Goal: Task Accomplishment & Management: Manage account settings

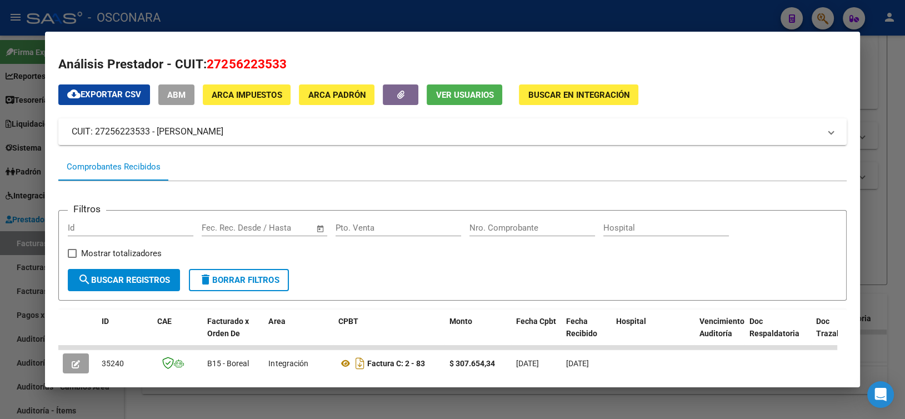
scroll to position [167, 0]
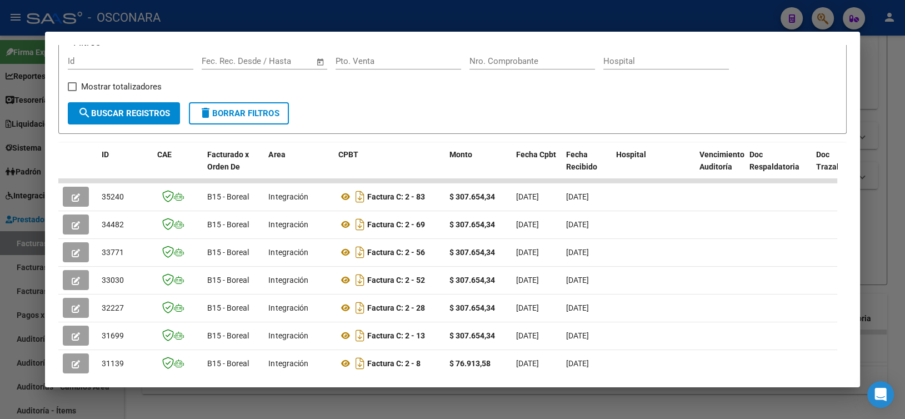
click at [327, 22] on div at bounding box center [452, 209] width 905 height 419
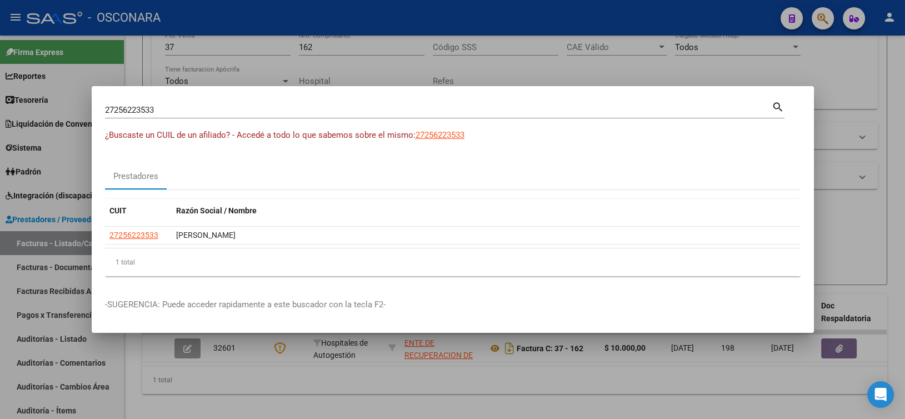
click at [256, 64] on div at bounding box center [452, 209] width 905 height 419
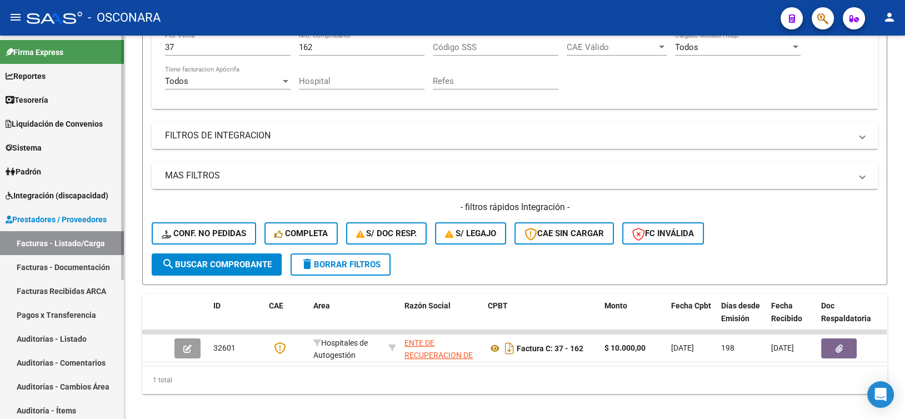
click at [55, 203] on link "Integración (discapacidad)" at bounding box center [62, 195] width 124 height 24
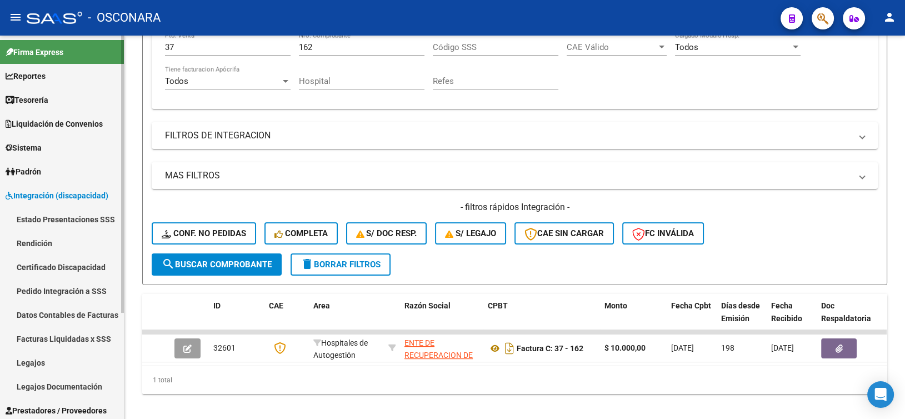
click at [74, 314] on link "Datos Contables de Facturas" at bounding box center [62, 315] width 124 height 24
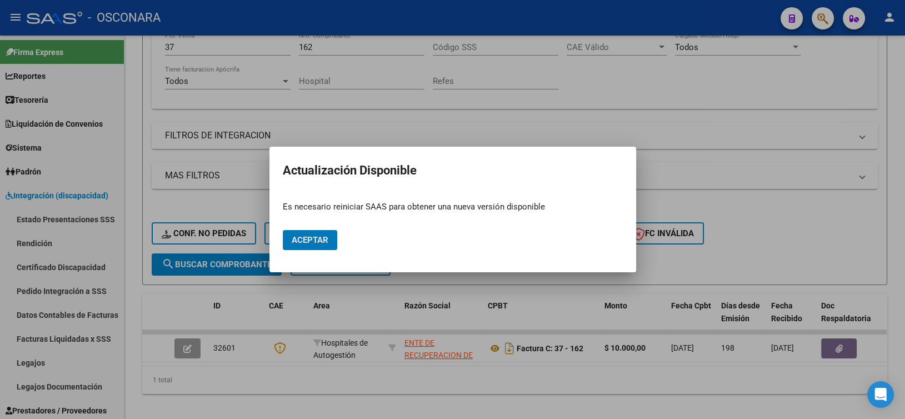
click at [291, 246] on button "Aceptar" at bounding box center [310, 240] width 54 height 20
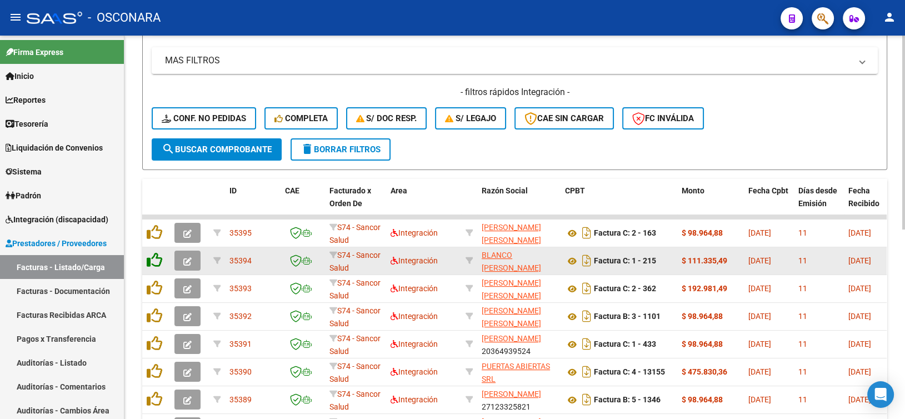
scroll to position [222, 0]
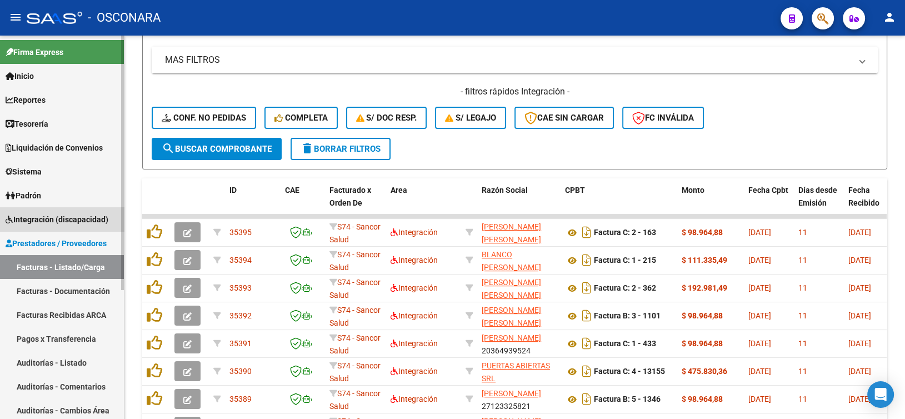
click at [62, 214] on span "Integración (discapacidad)" at bounding box center [57, 219] width 103 height 12
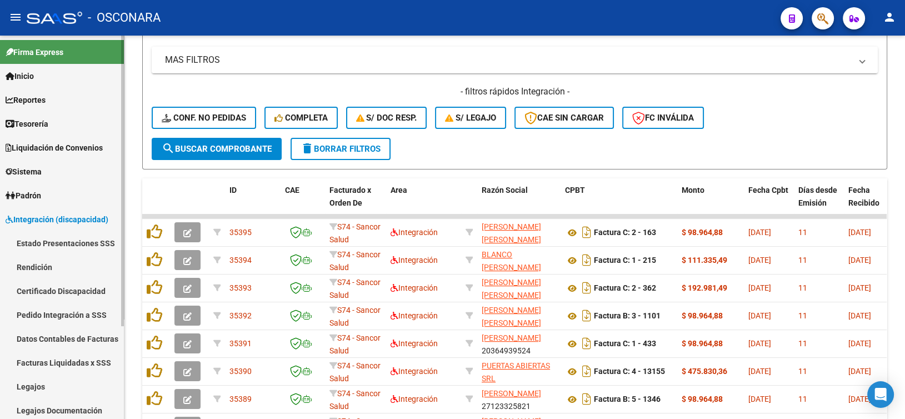
click at [59, 344] on link "Datos Contables de Facturas" at bounding box center [62, 339] width 124 height 24
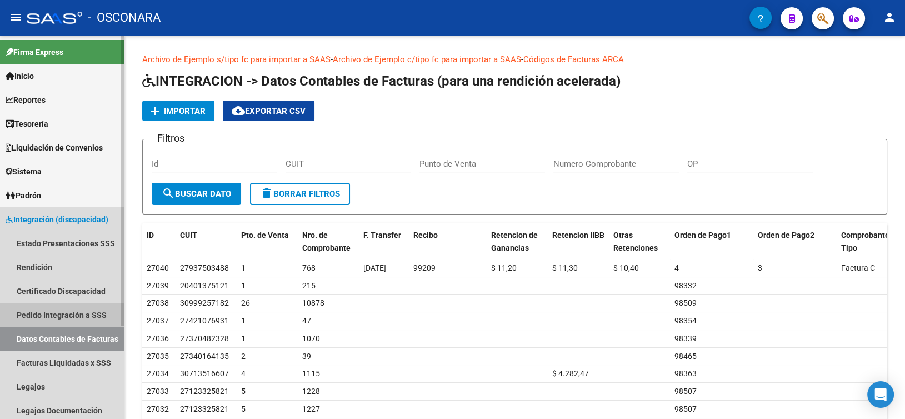
click at [62, 317] on link "Pedido Integración a SSS" at bounding box center [62, 315] width 124 height 24
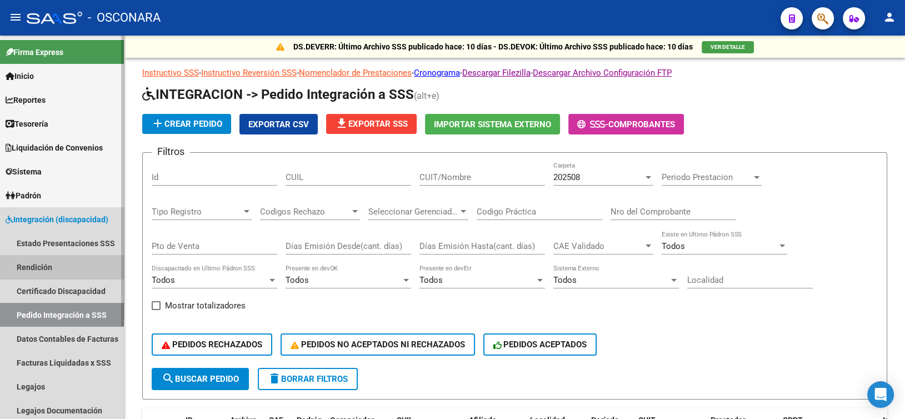
click at [49, 261] on link "Rendición" at bounding box center [62, 267] width 124 height 24
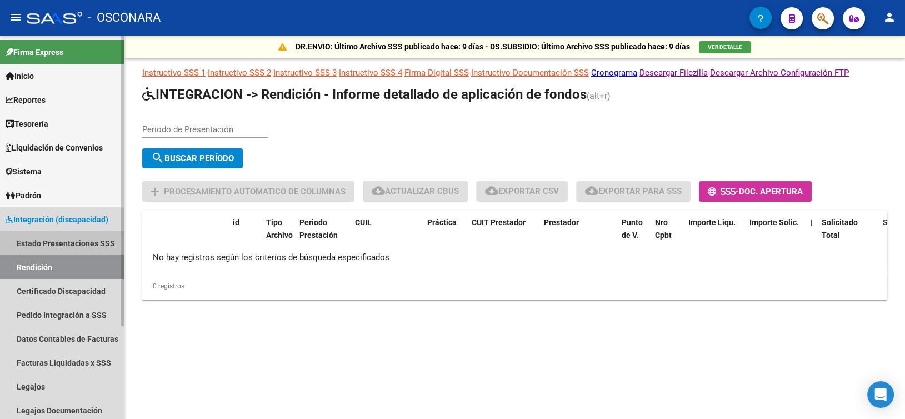
click at [54, 249] on link "Estado Presentaciones SSS" at bounding box center [62, 243] width 124 height 24
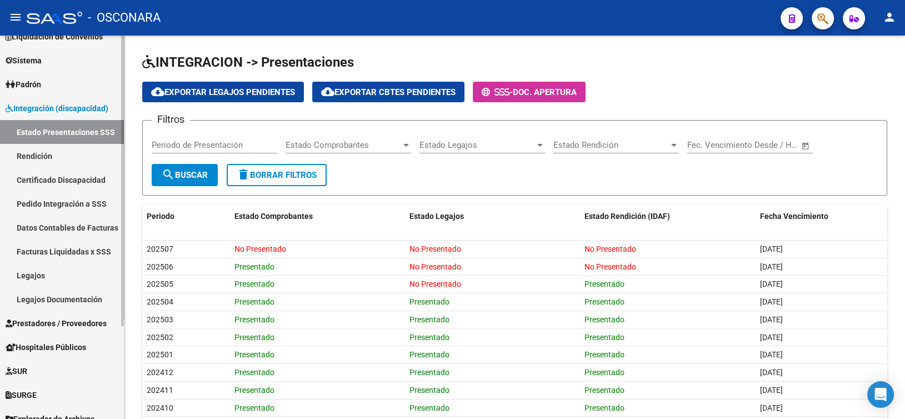
scroll to position [122, 0]
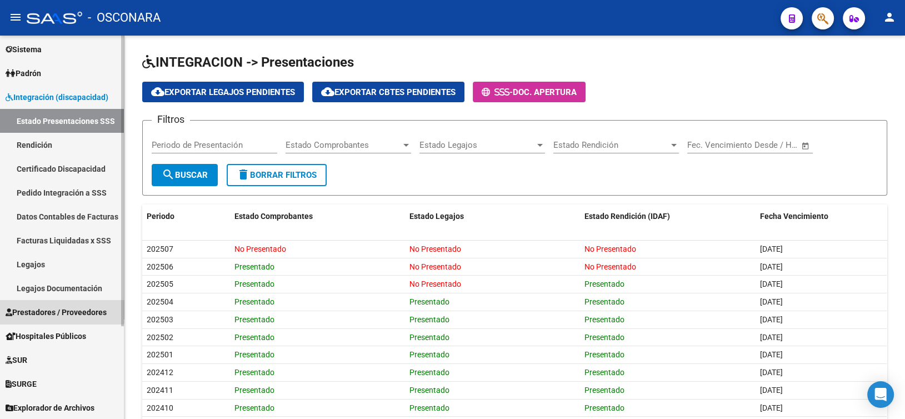
click at [55, 307] on span "Prestadores / Proveedores" at bounding box center [56, 312] width 101 height 12
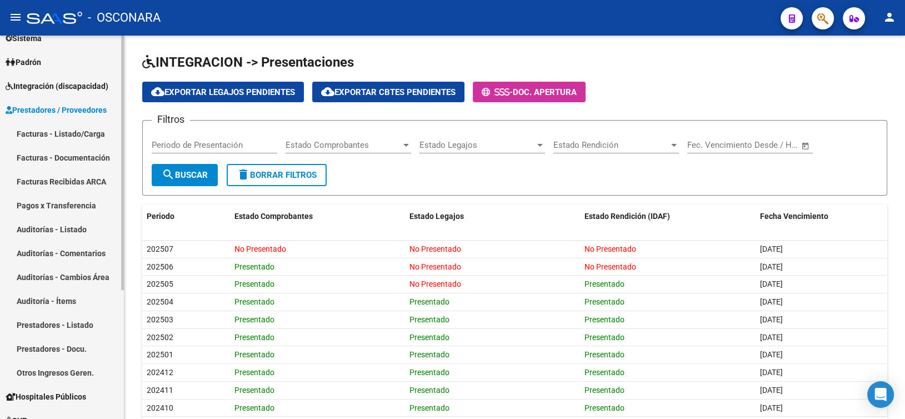
scroll to position [67, 0]
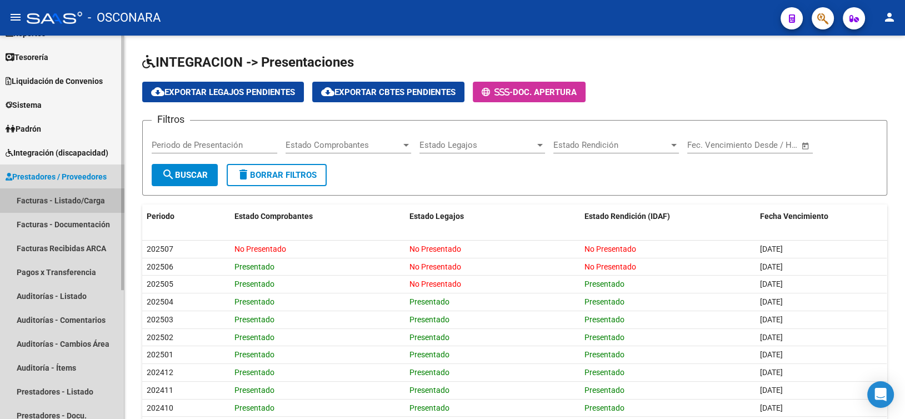
click at [68, 202] on link "Facturas - Listado/Carga" at bounding box center [62, 200] width 124 height 24
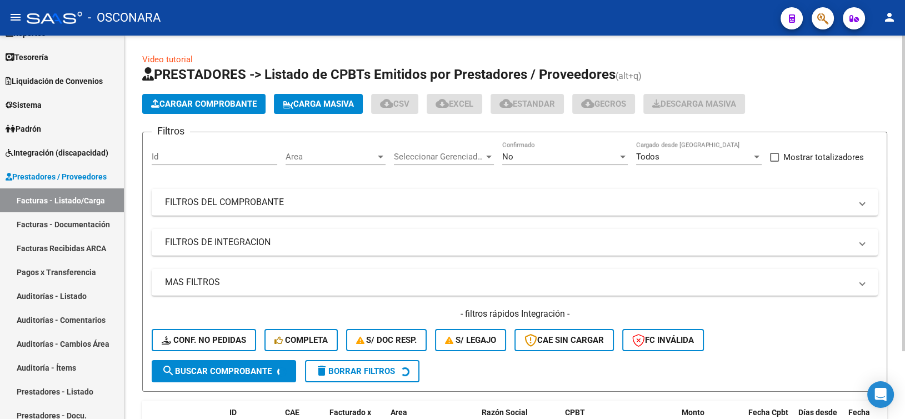
click at [358, 158] on span "Area" at bounding box center [331, 157] width 90 height 10
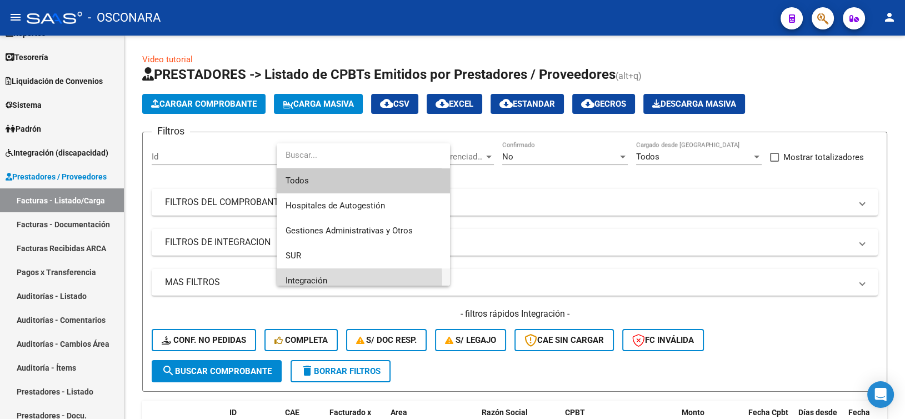
click at [336, 278] on span "Integración" at bounding box center [364, 280] width 156 height 25
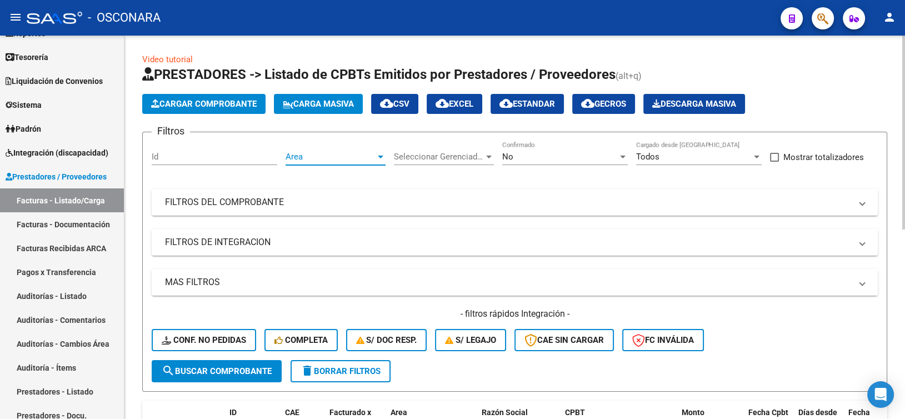
scroll to position [7, 0]
click at [533, 158] on div "No" at bounding box center [560, 157] width 116 height 10
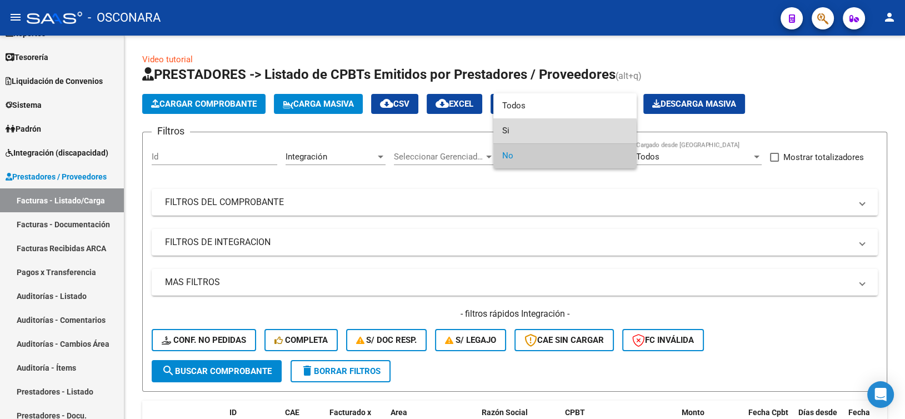
click at [532, 136] on span "Si" at bounding box center [565, 130] width 126 height 25
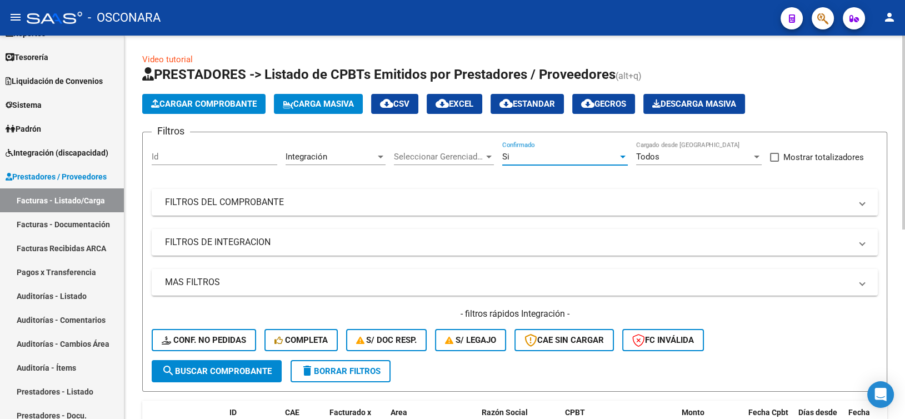
click at [312, 204] on mat-panel-title "FILTROS DEL COMPROBANTE" at bounding box center [508, 202] width 686 height 12
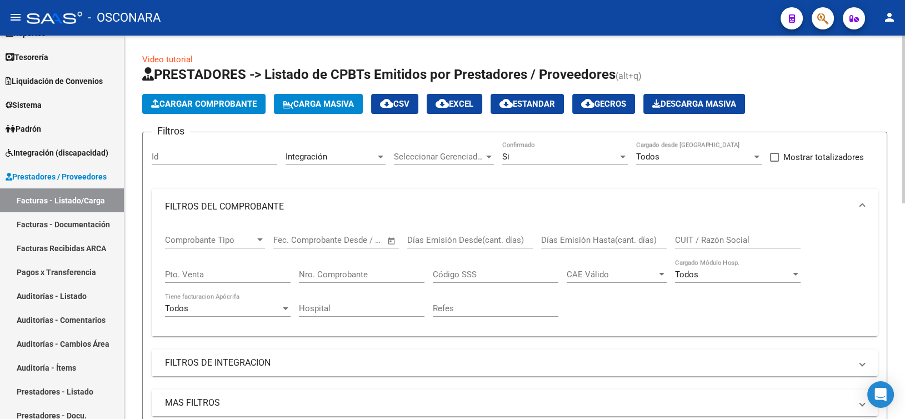
click at [312, 204] on mat-panel-title "FILTROS DEL COMPROBANTE" at bounding box center [508, 207] width 686 height 12
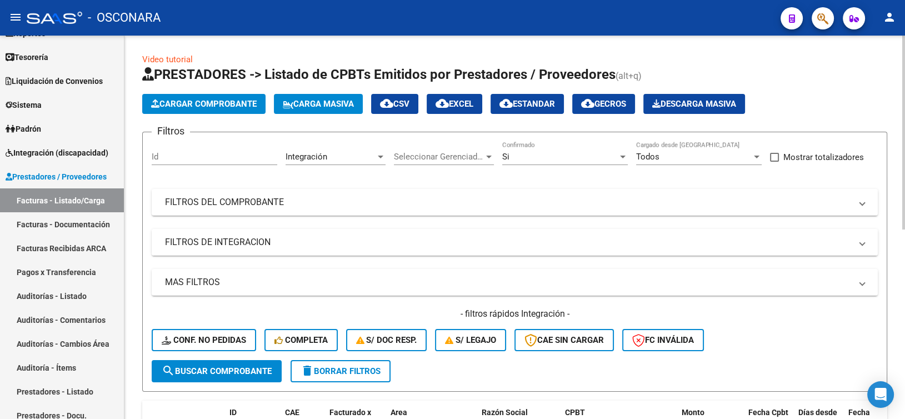
click at [308, 231] on mat-expansion-panel-header "FILTROS DE INTEGRACION" at bounding box center [515, 242] width 726 height 27
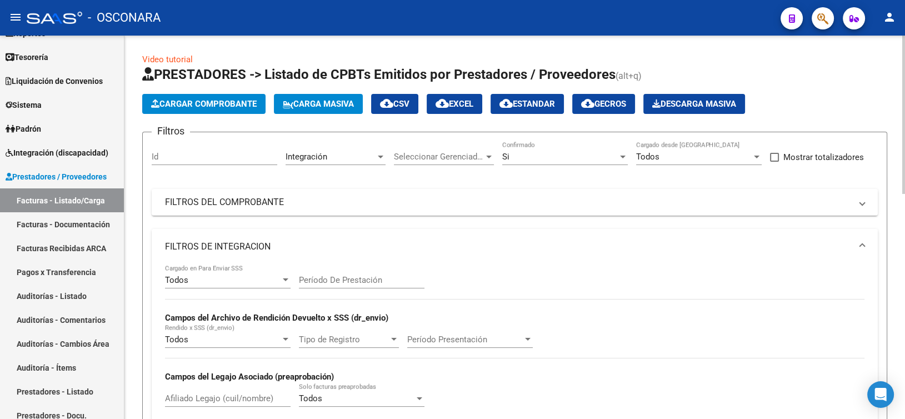
scroll to position [111, 0]
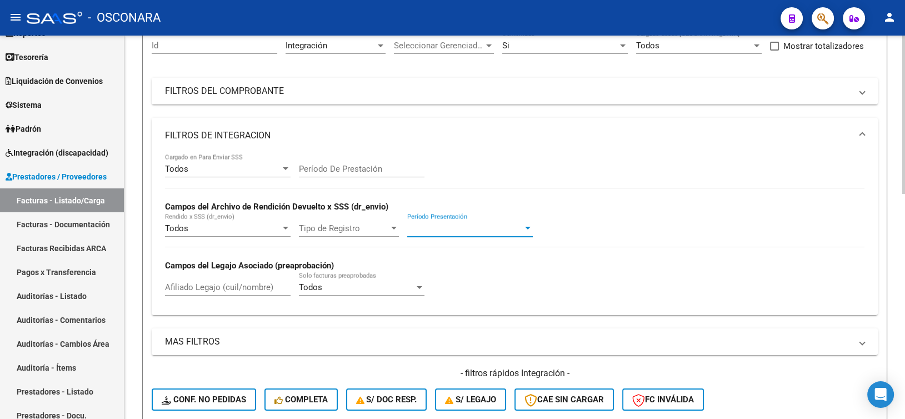
click at [491, 229] on span "Período Presentación" at bounding box center [465, 228] width 116 height 10
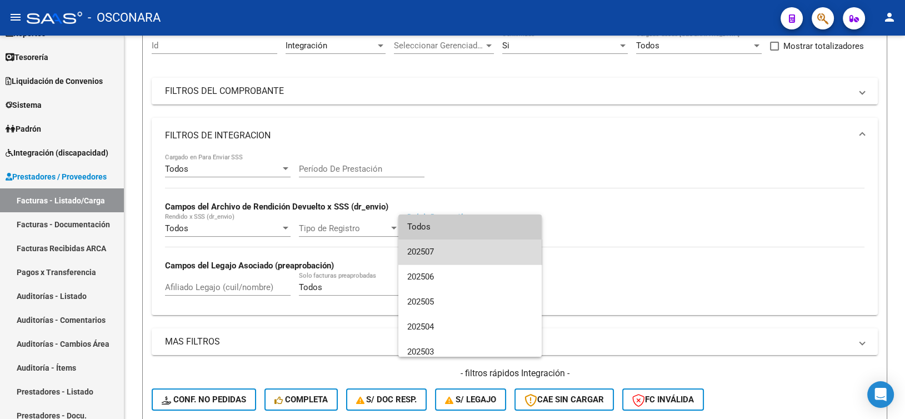
click at [471, 243] on span "202507" at bounding box center [470, 251] width 126 height 25
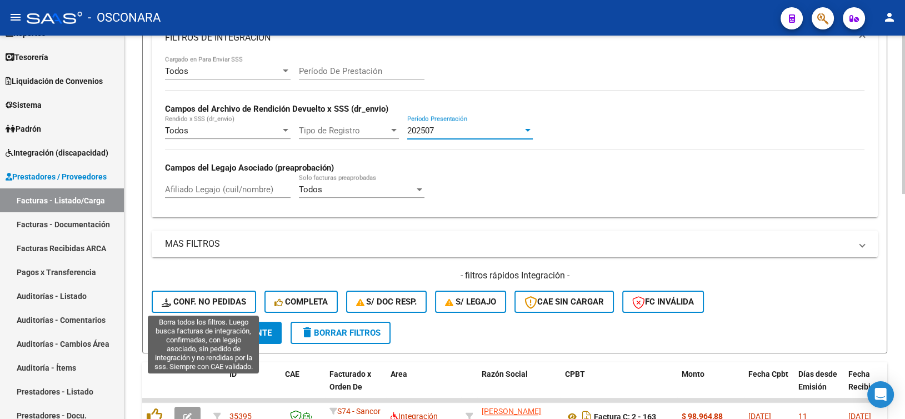
scroll to position [222, 0]
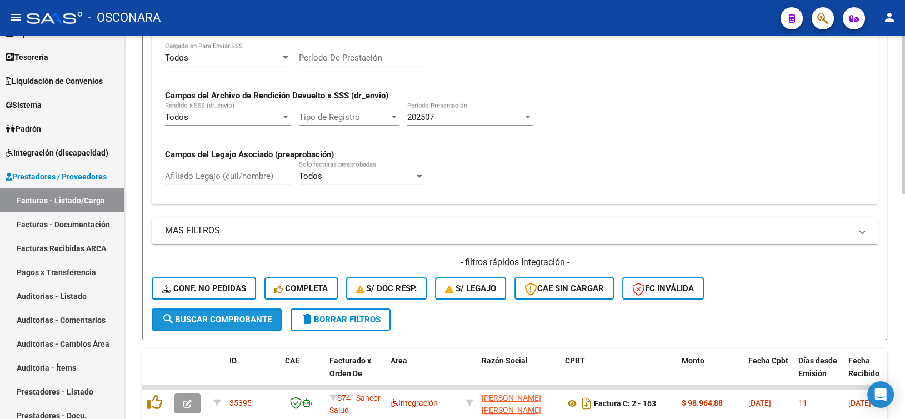
click at [211, 318] on span "search Buscar Comprobante" at bounding box center [217, 320] width 110 height 10
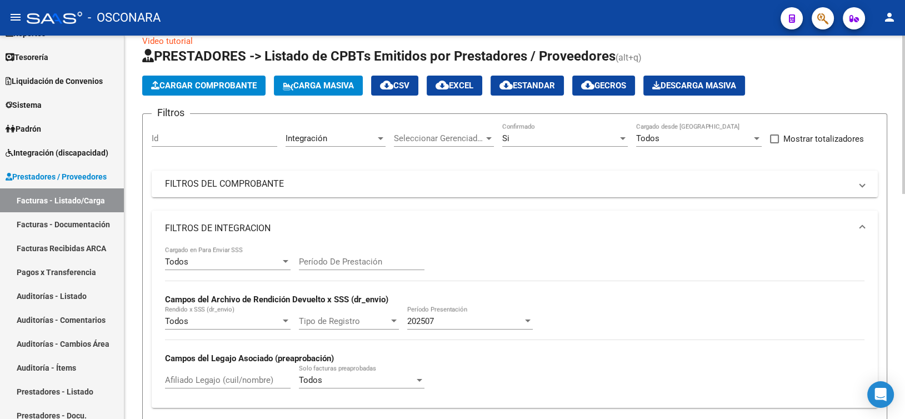
scroll to position [0, 0]
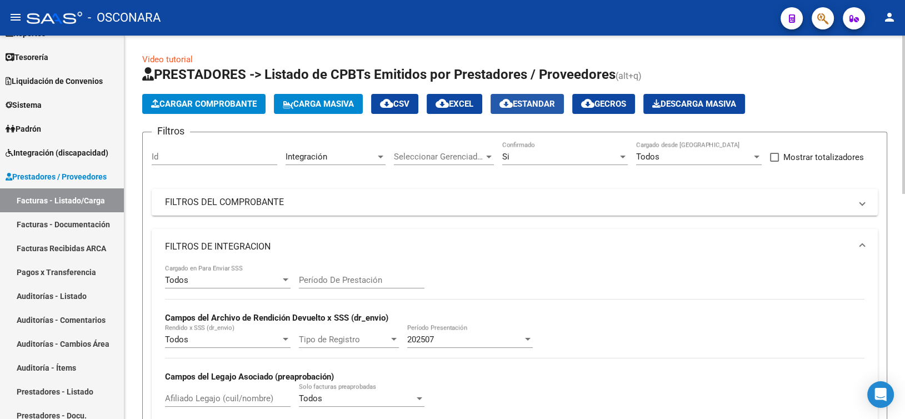
click at [546, 109] on button "cloud_download Estandar" at bounding box center [527, 104] width 73 height 20
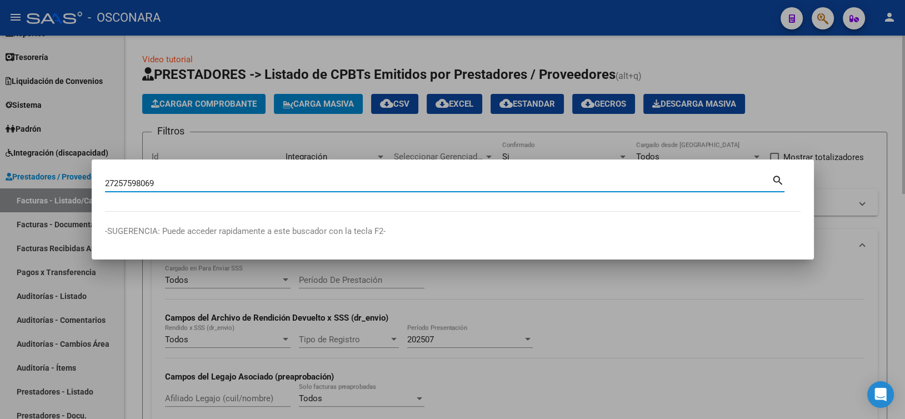
type input "27257598069"
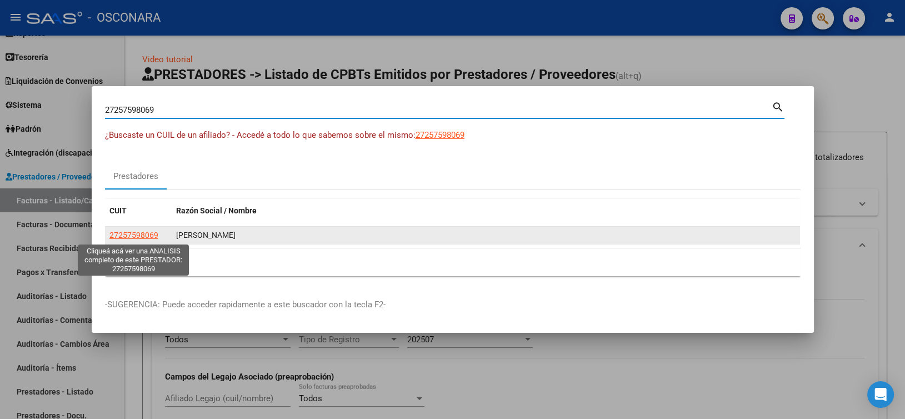
click at [139, 231] on span "27257598069" at bounding box center [133, 235] width 49 height 9
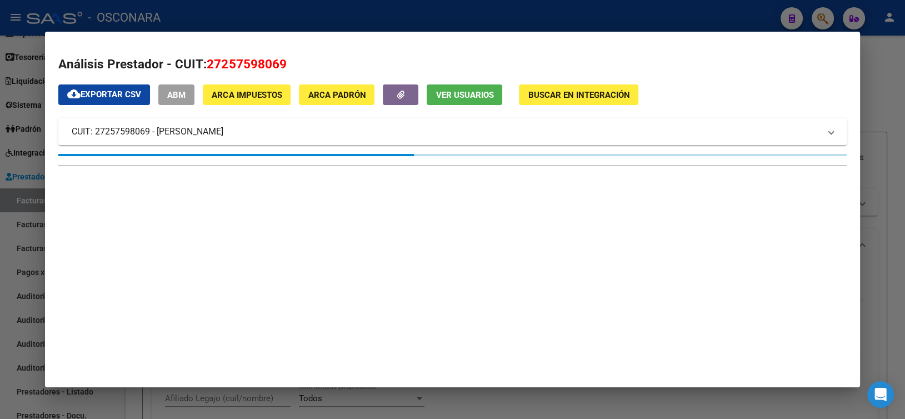
click at [187, 89] on button "ABM" at bounding box center [176, 94] width 36 height 21
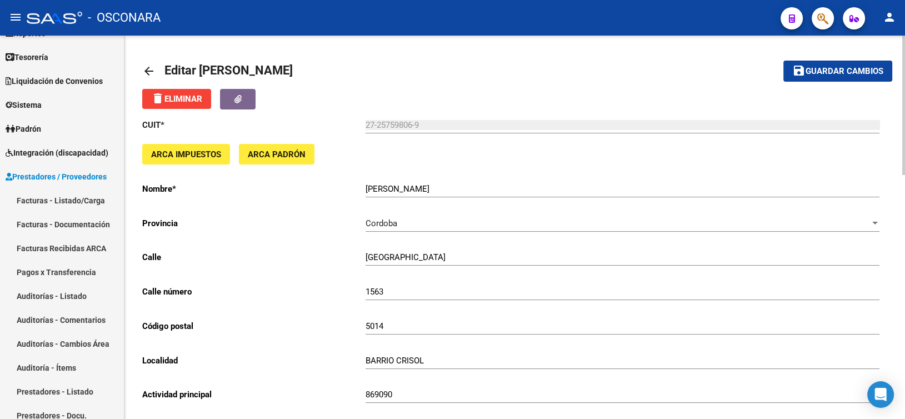
click at [296, 66] on h1 "Editar [PERSON_NAME]" at bounding box center [229, 71] width 131 height 22
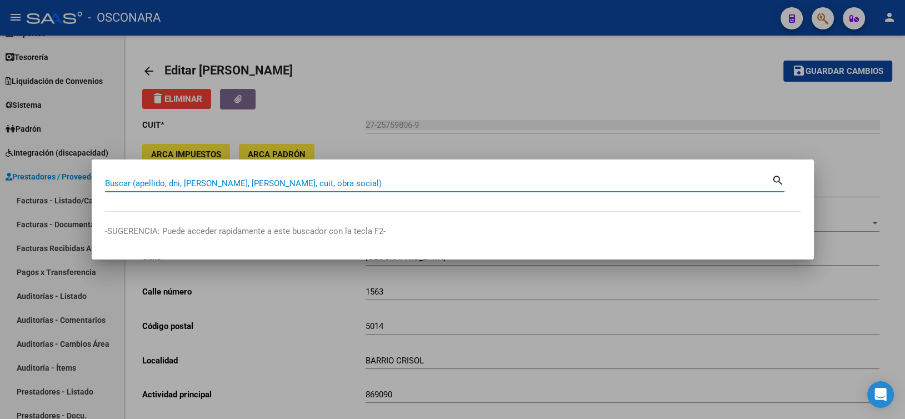
click at [259, 184] on input "Buscar (apellido, dni, [PERSON_NAME], [PERSON_NAME], cuit, obra social)" at bounding box center [438, 183] width 667 height 10
type input "27305335091"
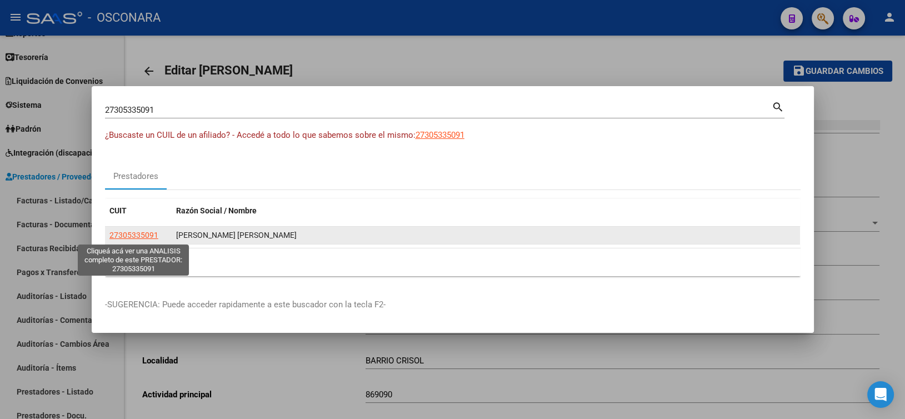
click at [153, 237] on span "27305335091" at bounding box center [133, 235] width 49 height 9
type textarea "27305335091"
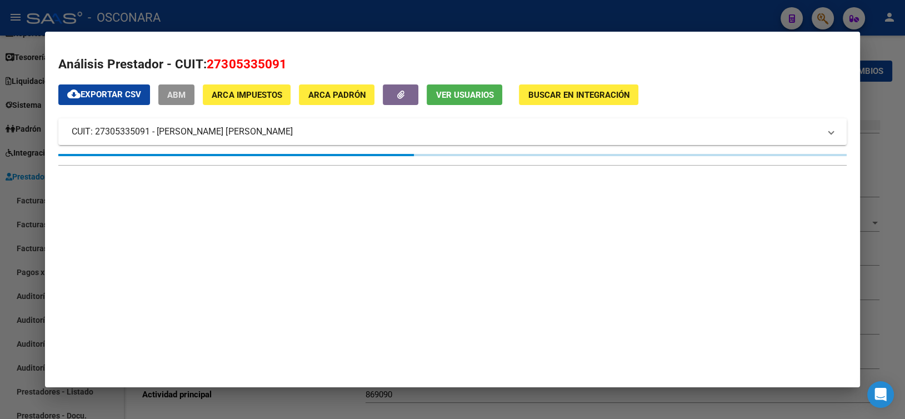
click at [163, 92] on button "ABM" at bounding box center [176, 94] width 36 height 21
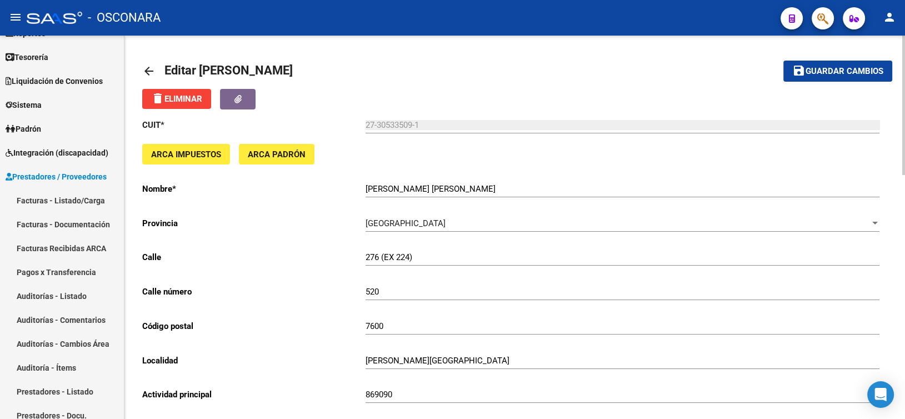
click at [398, 88] on mat-toolbar-row "arrow_back Editar [PERSON_NAME]" at bounding box center [432, 71] width 581 height 36
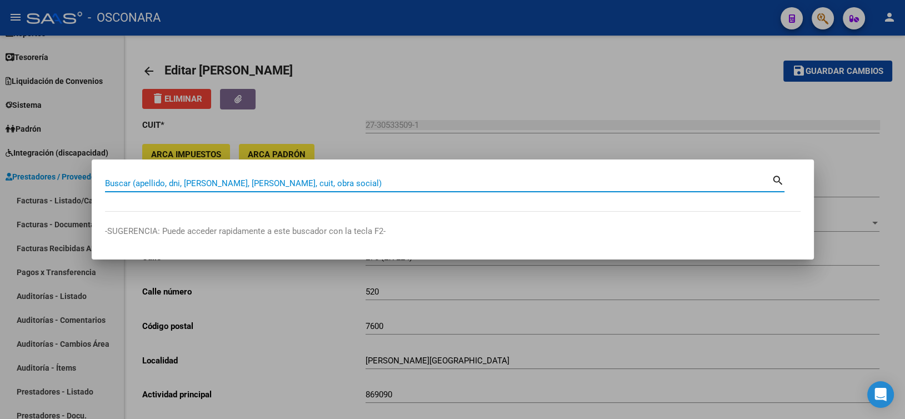
click at [162, 183] on input "Buscar (apellido, dni, [PERSON_NAME], [PERSON_NAME], cuit, obra social)" at bounding box center [438, 183] width 667 height 10
type input "27397674458"
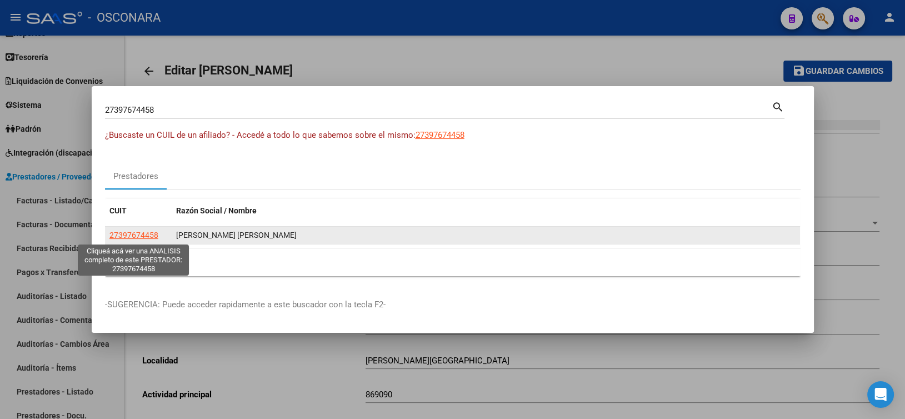
click at [143, 237] on span "27397674458" at bounding box center [133, 235] width 49 height 9
type textarea "27397674458"
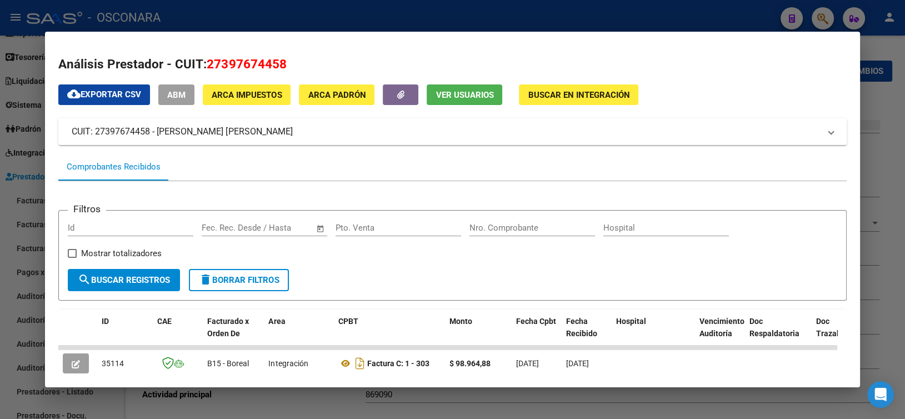
click at [188, 99] on button "ABM" at bounding box center [176, 94] width 36 height 21
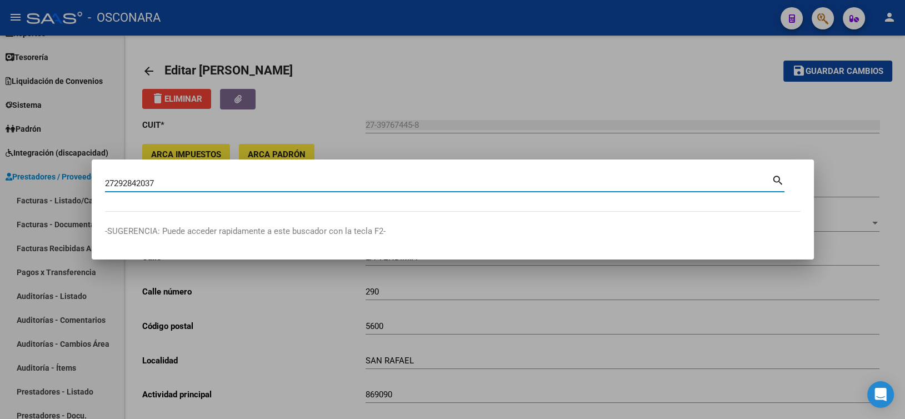
type input "27292842037"
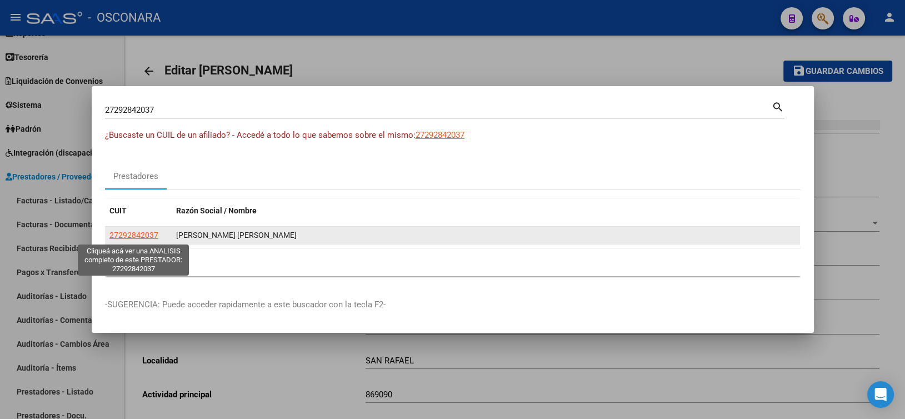
click at [133, 236] on span "27292842037" at bounding box center [133, 235] width 49 height 9
type textarea "27292842037"
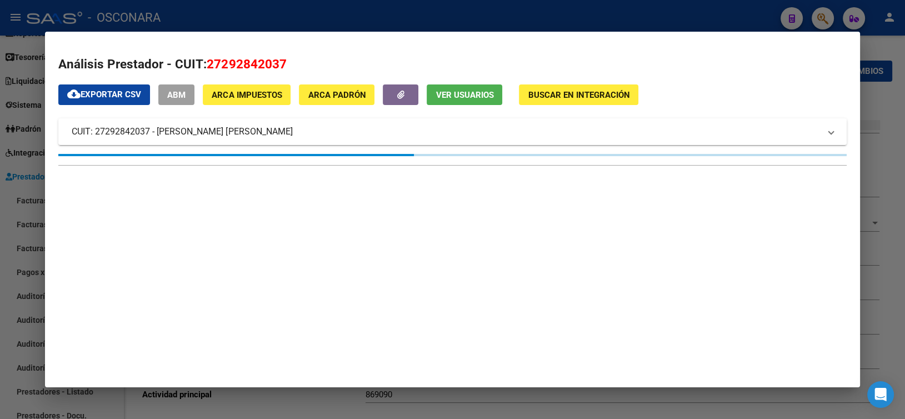
click at [183, 97] on span "ABM" at bounding box center [176, 95] width 18 height 10
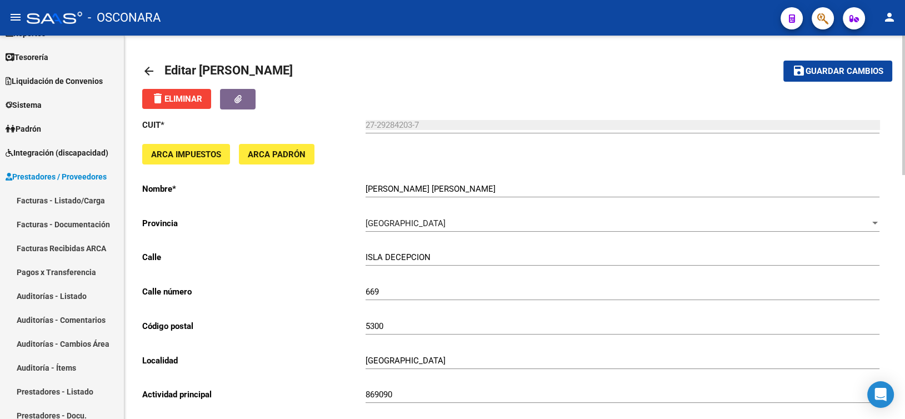
click at [496, 83] on mat-toolbar-row "arrow_back Editar [PERSON_NAME]" at bounding box center [432, 71] width 581 height 36
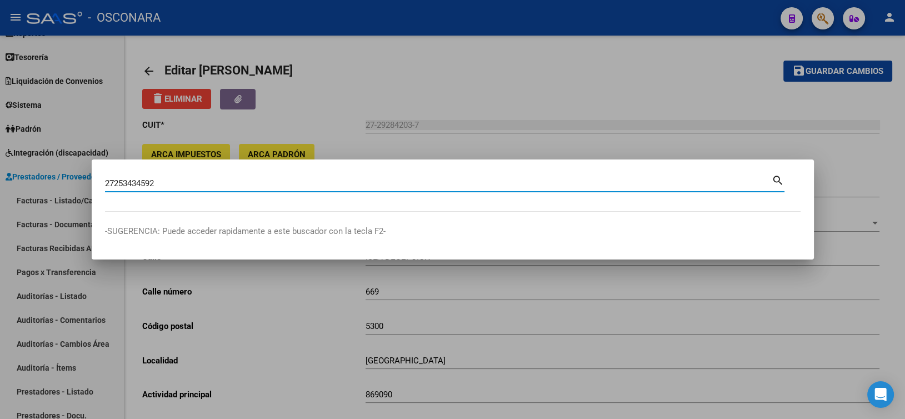
type input "27253434592"
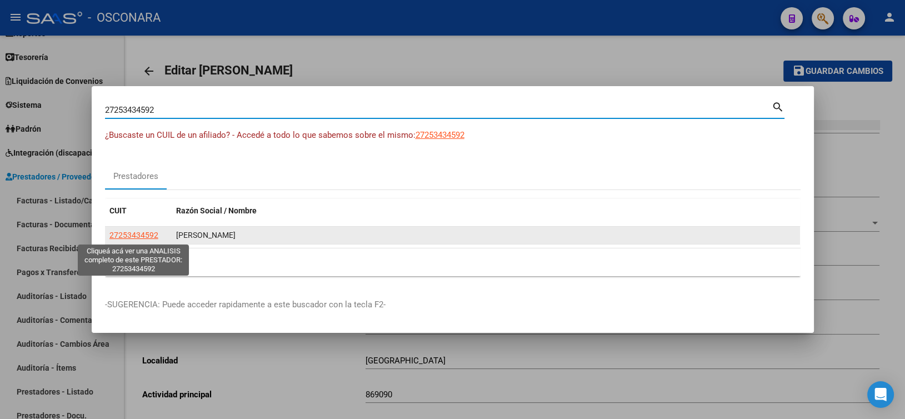
click at [136, 235] on span "27253434592" at bounding box center [133, 235] width 49 height 9
type textarea "27253434592"
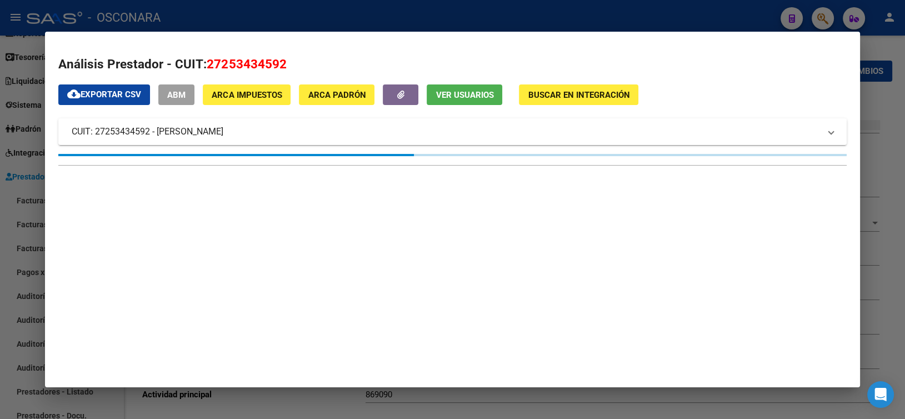
click at [172, 98] on span "ABM" at bounding box center [176, 95] width 18 height 10
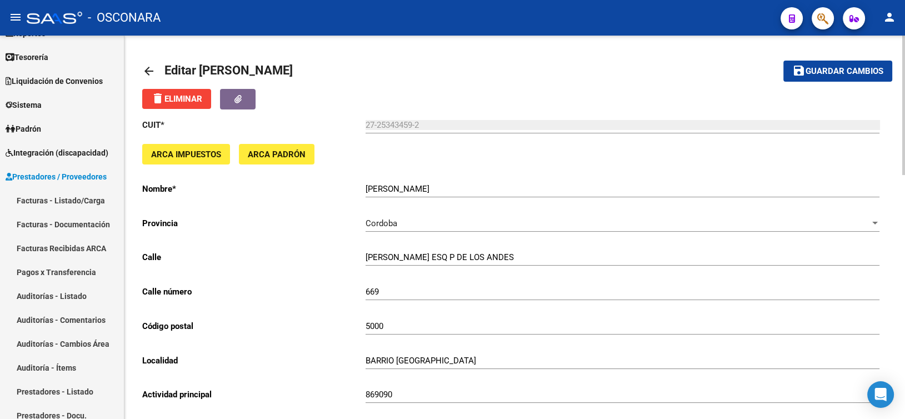
click at [451, 97] on div "delete Eliminar" at bounding box center [514, 99] width 745 height 21
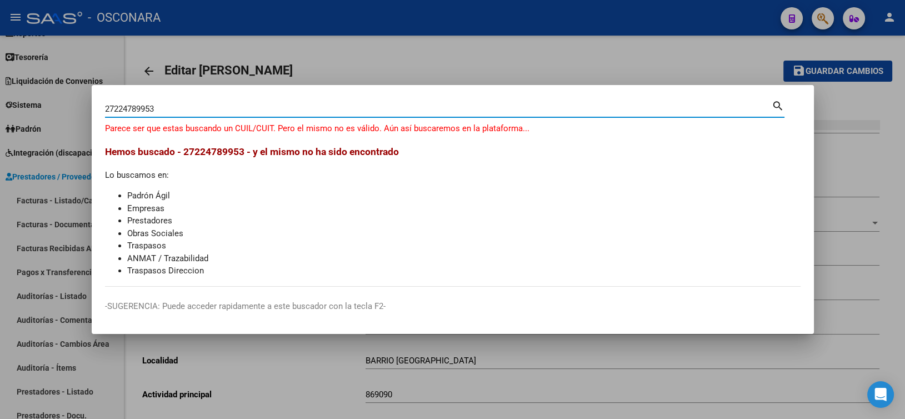
click at [133, 105] on input "27224789953" at bounding box center [438, 109] width 667 height 10
type input "27224189953"
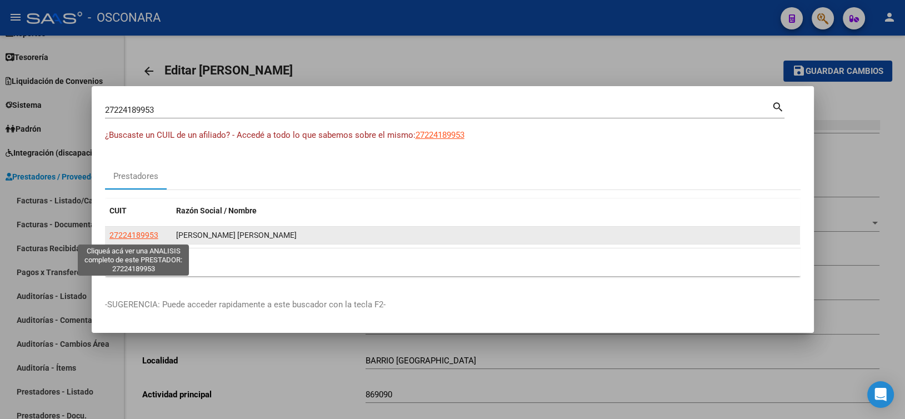
click at [139, 236] on span "27224189953" at bounding box center [133, 235] width 49 height 9
type textarea "27224189953"
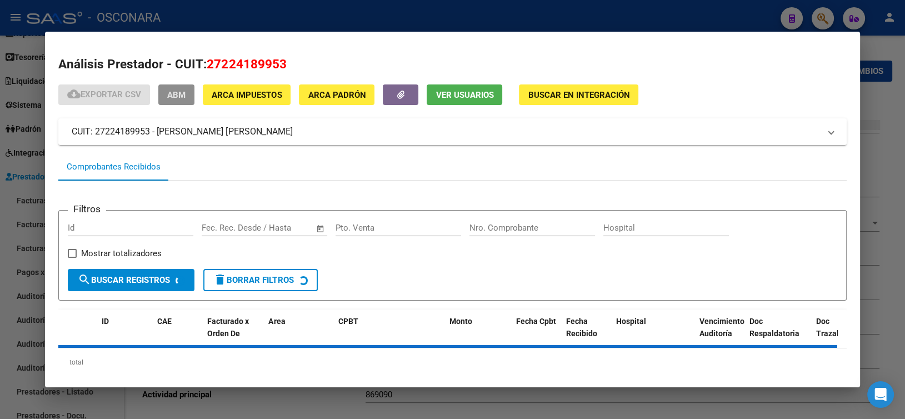
drag, startPoint x: 183, startPoint y: 91, endPoint x: 618, endPoint y: 133, distance: 436.6
click at [183, 92] on span "ABM" at bounding box center [176, 95] width 18 height 10
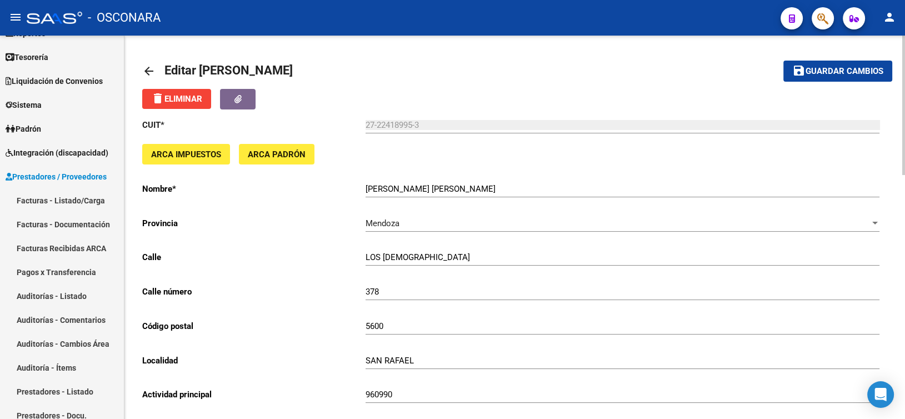
click at [558, 111] on div "27-22418995-3 Ingresar cuit" at bounding box center [623, 121] width 514 height 24
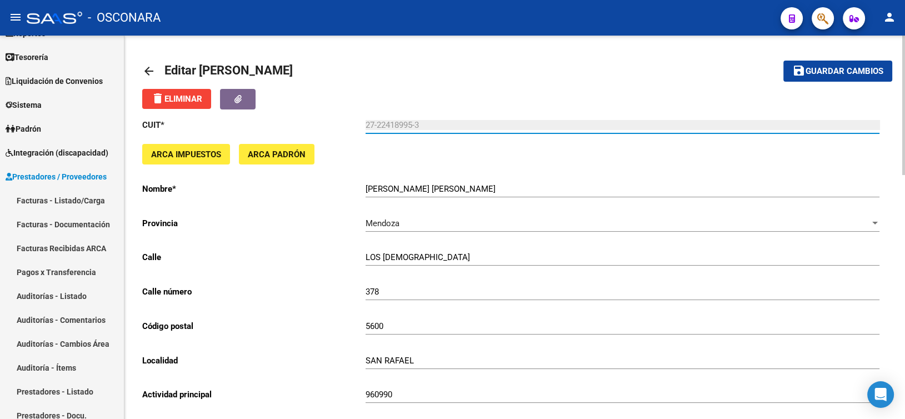
click at [515, 73] on mat-toolbar-row "arrow_back Editar [PERSON_NAME]" at bounding box center [432, 71] width 581 height 36
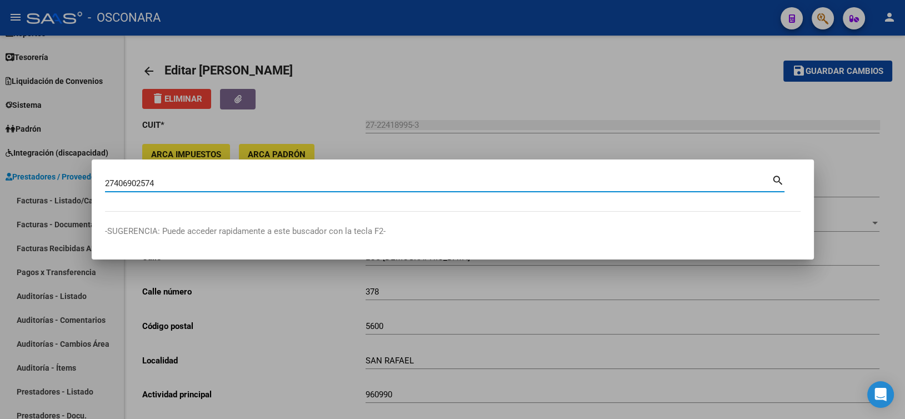
type input "27406902574"
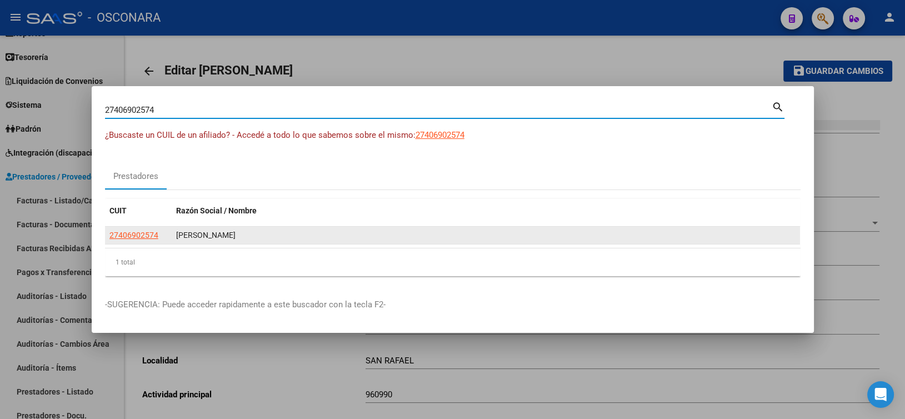
click at [153, 241] on app-link-go-to "27406902574" at bounding box center [133, 235] width 49 height 13
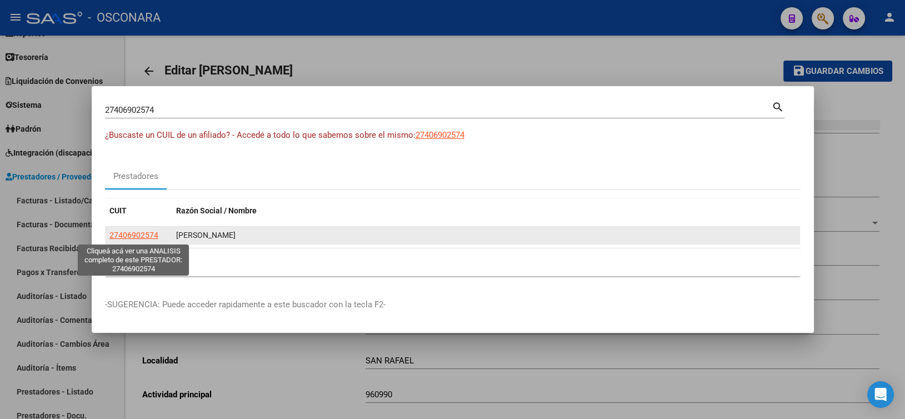
click at [153, 238] on span "27406902574" at bounding box center [133, 235] width 49 height 9
type textarea "27406902574"
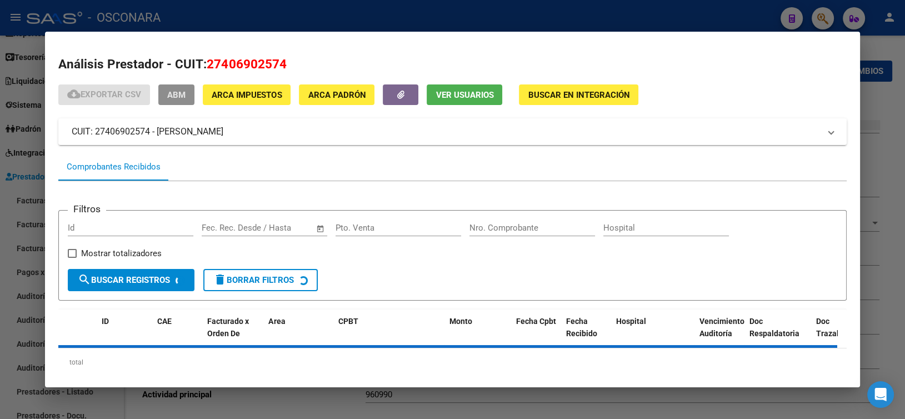
click at [181, 94] on span "ABM" at bounding box center [176, 95] width 18 height 10
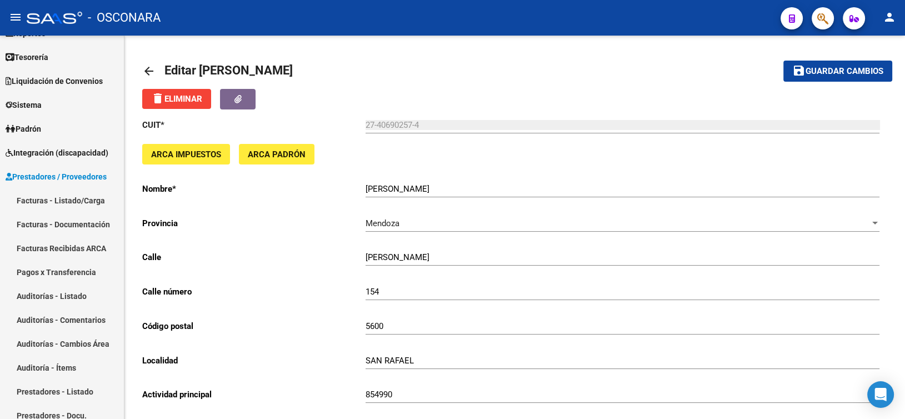
click at [349, 31] on mat-toolbar "menu - OSCONARA person" at bounding box center [452, 18] width 905 height 36
click at [293, 68] on span "Editar [PERSON_NAME]" at bounding box center [228, 70] width 128 height 14
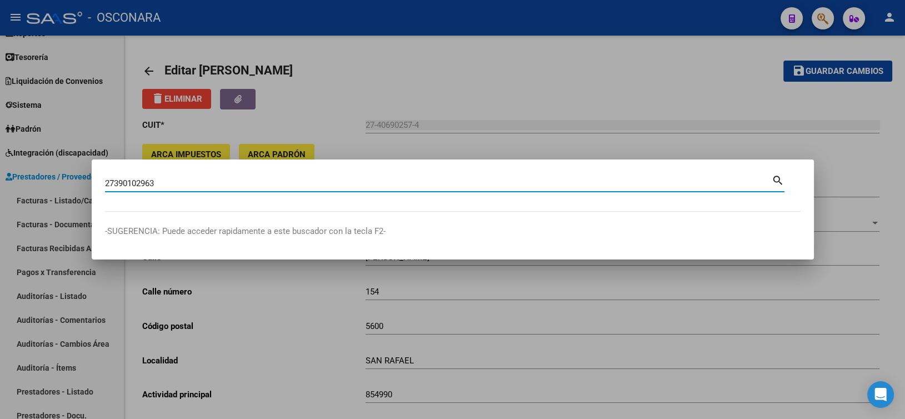
type input "27390102963"
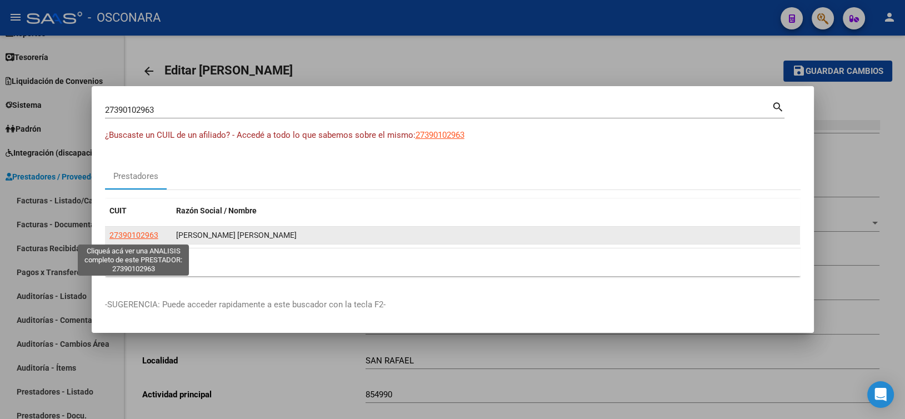
click at [138, 239] on span "27390102963" at bounding box center [133, 235] width 49 height 9
type textarea "27390102963"
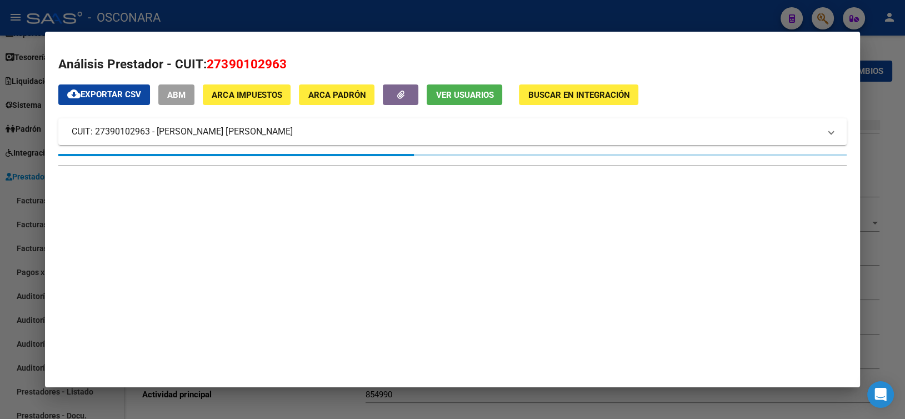
click at [194, 99] on button "ABM" at bounding box center [176, 94] width 36 height 21
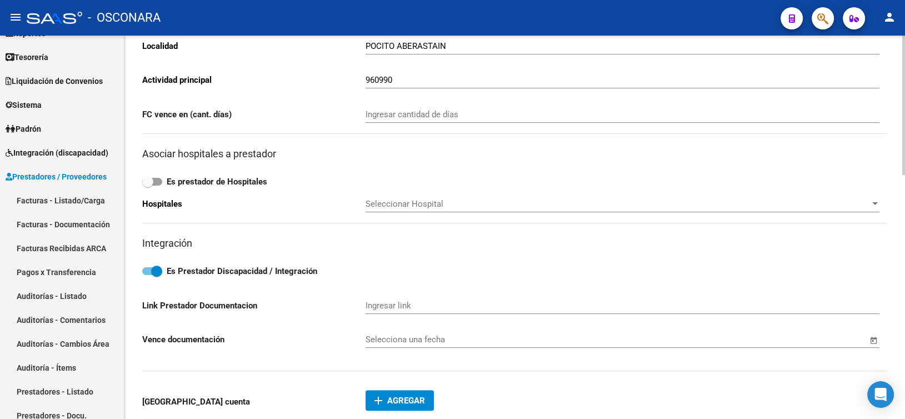
scroll to position [389, 0]
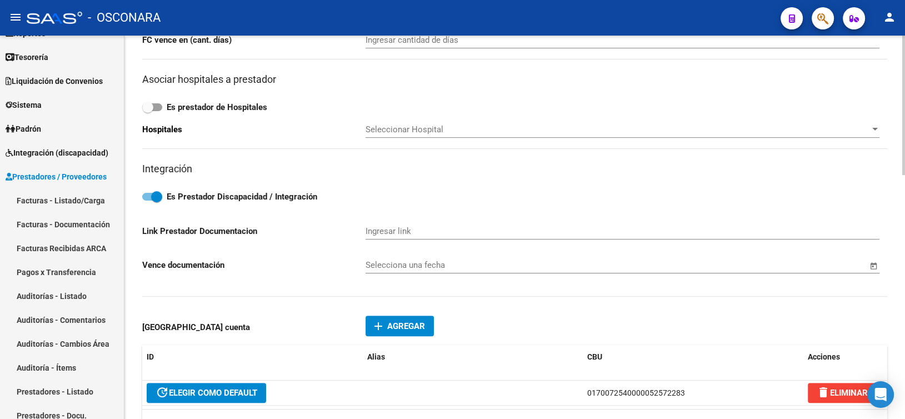
click at [336, 116] on div "CUIT * 27-39010296-3 Ingresar cuit ARCA Impuestos ARCA Padrón Nombre * [PERSON_…" at bounding box center [514, 99] width 745 height 758
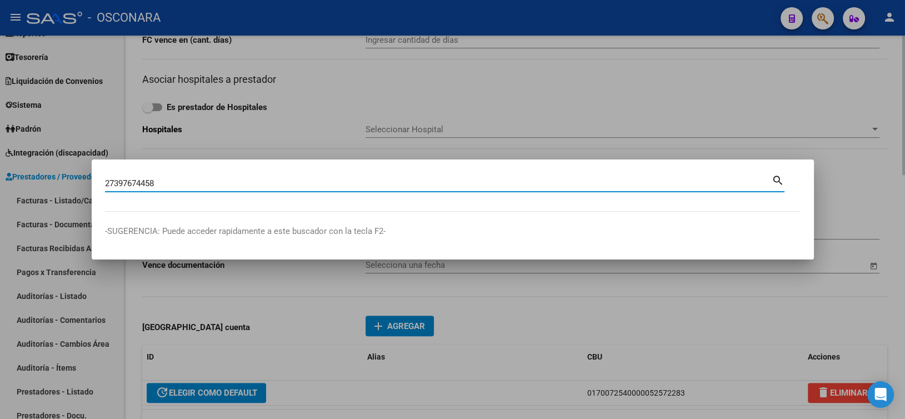
type input "27397674458"
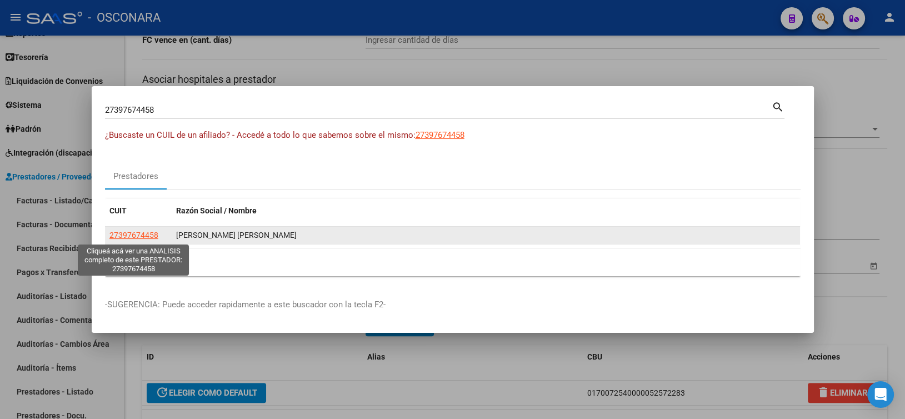
click at [131, 232] on span "27397674458" at bounding box center [133, 235] width 49 height 9
type textarea "27397674458"
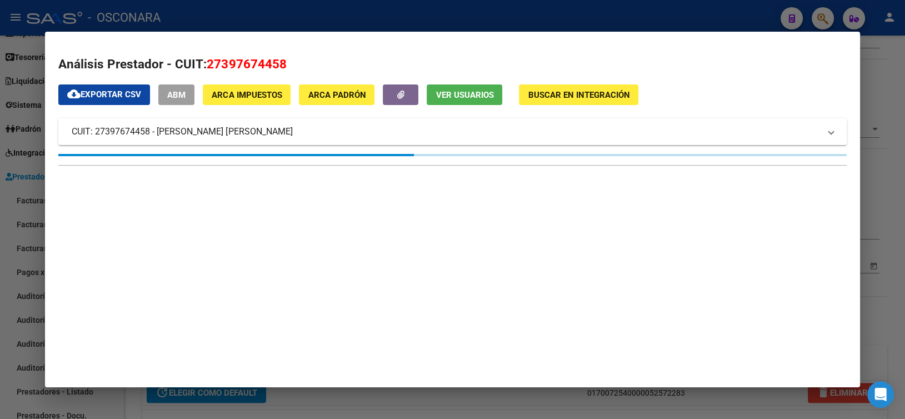
click at [183, 102] on button "ABM" at bounding box center [176, 94] width 36 height 21
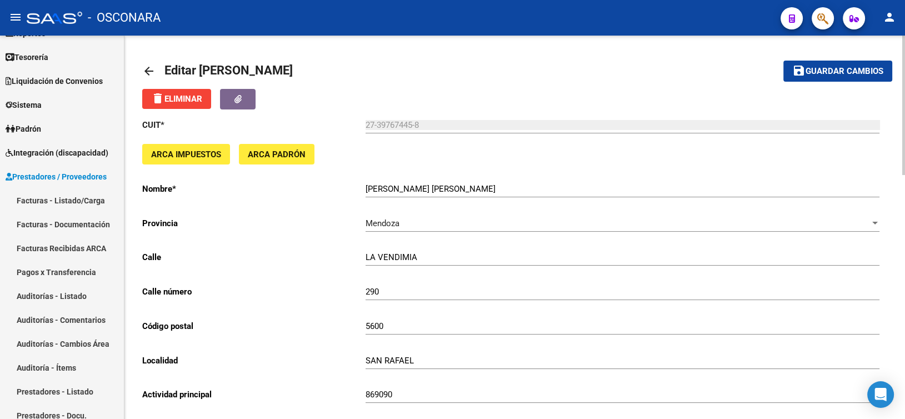
click at [373, 106] on div "delete Eliminar" at bounding box center [514, 99] width 745 height 21
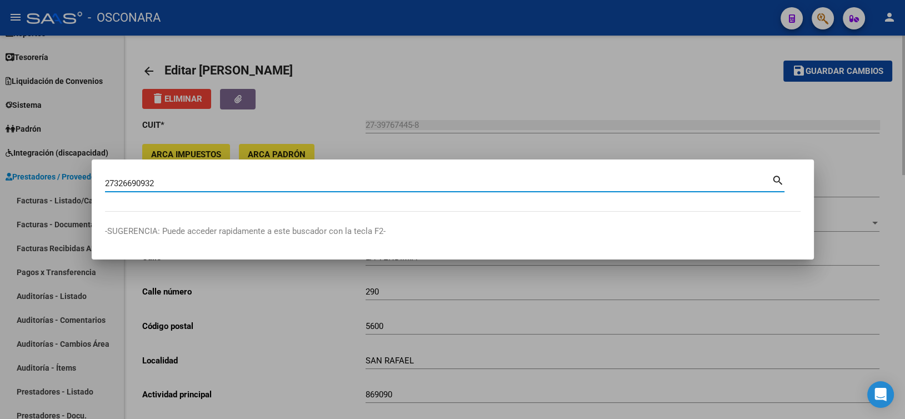
type input "27326690932"
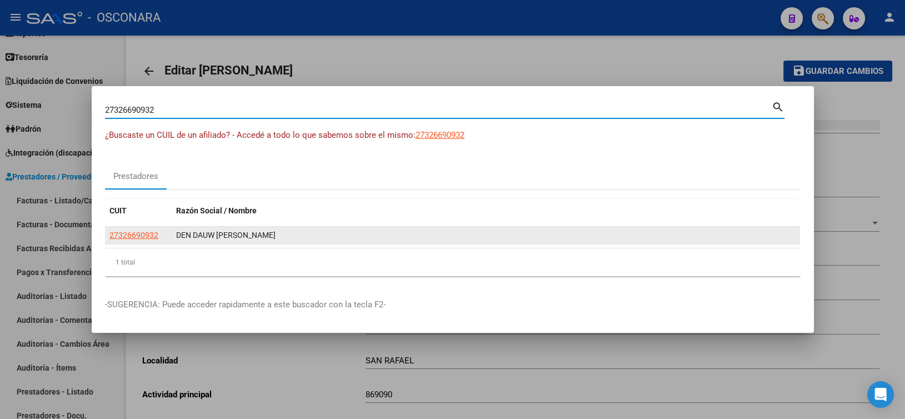
click at [141, 229] on app-link-go-to "27326690932" at bounding box center [133, 235] width 49 height 13
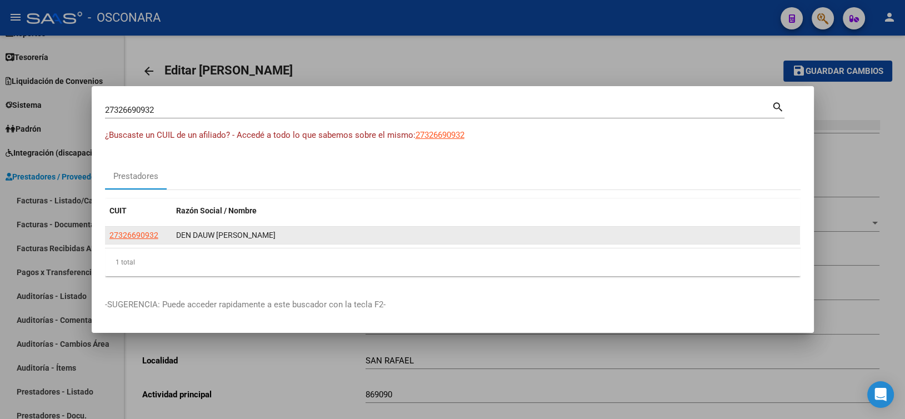
click at [141, 229] on app-link-go-to "27326690932" at bounding box center [133, 235] width 49 height 13
click at [139, 234] on span "27326690932" at bounding box center [133, 235] width 49 height 9
copy span "27326690932"
type textarea "27326690932"
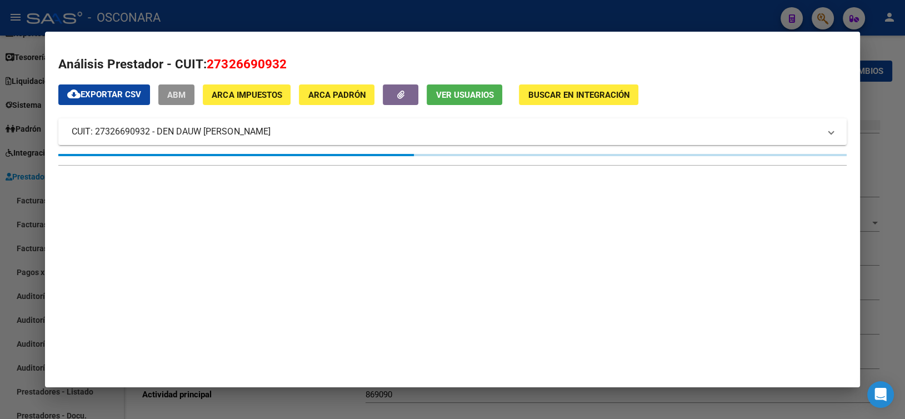
click at [166, 103] on button "ABM" at bounding box center [176, 94] width 36 height 21
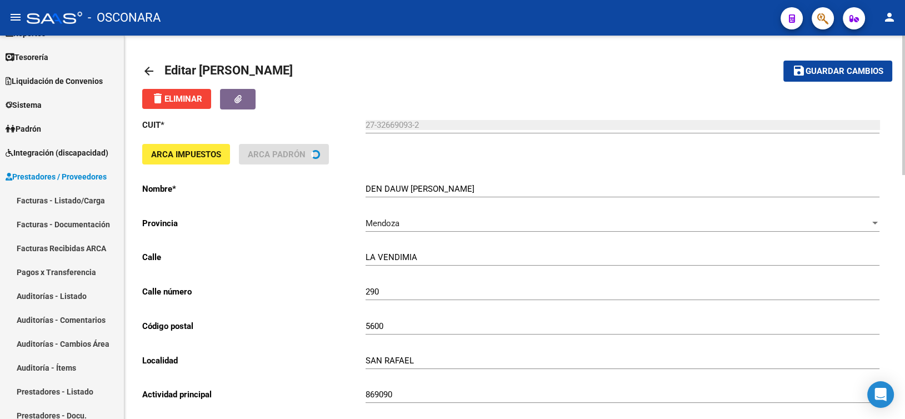
type input "ENTRE RIOS"
type input "395"
type input "5000"
type input "BARRIO [GEOGRAPHIC_DATA]"
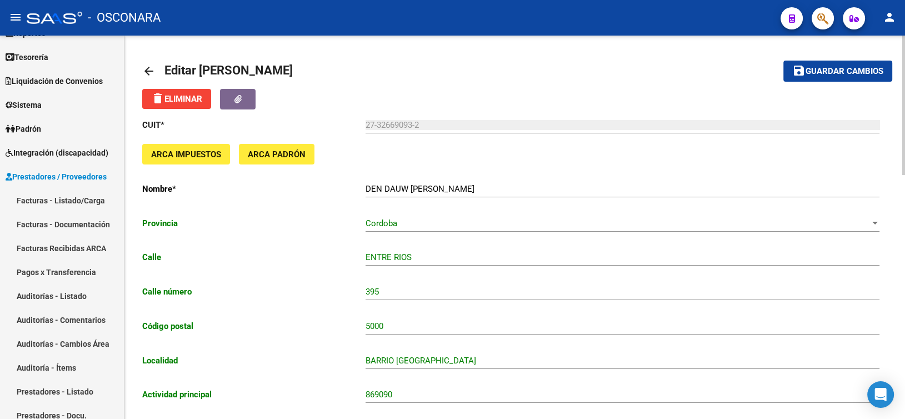
click at [367, 79] on mat-toolbar-row "arrow_back Editar [PERSON_NAME]" at bounding box center [432, 71] width 581 height 36
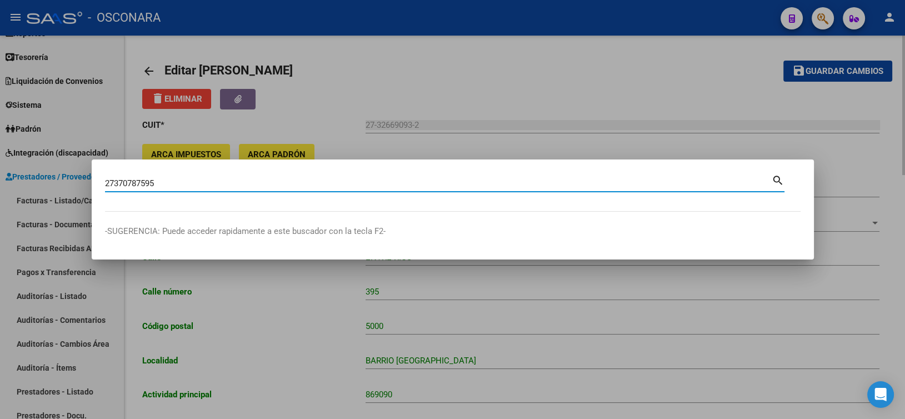
type input "27370787595"
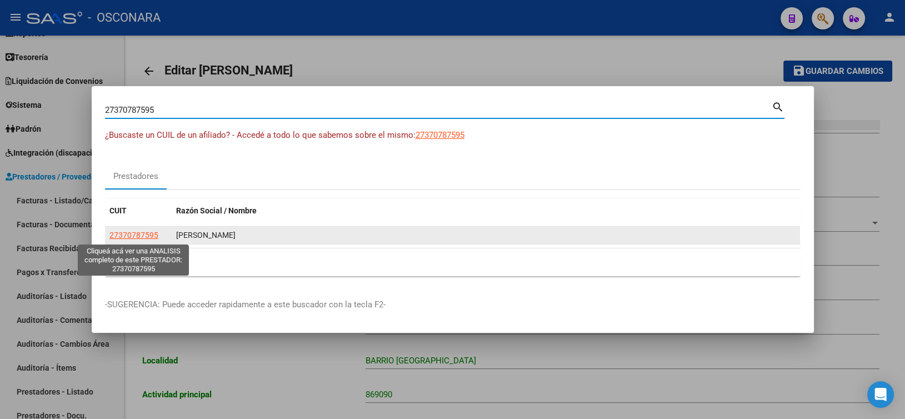
click at [128, 237] on span "27370787595" at bounding box center [133, 235] width 49 height 9
type textarea "27370787595"
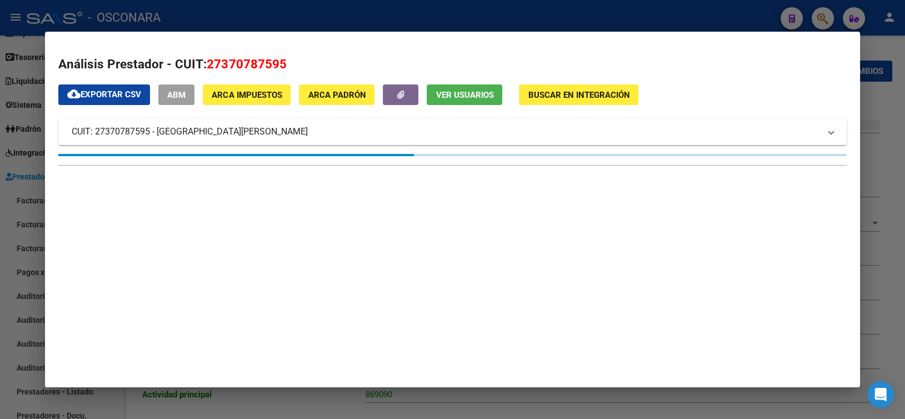
click at [179, 92] on span "ABM" at bounding box center [176, 95] width 18 height 10
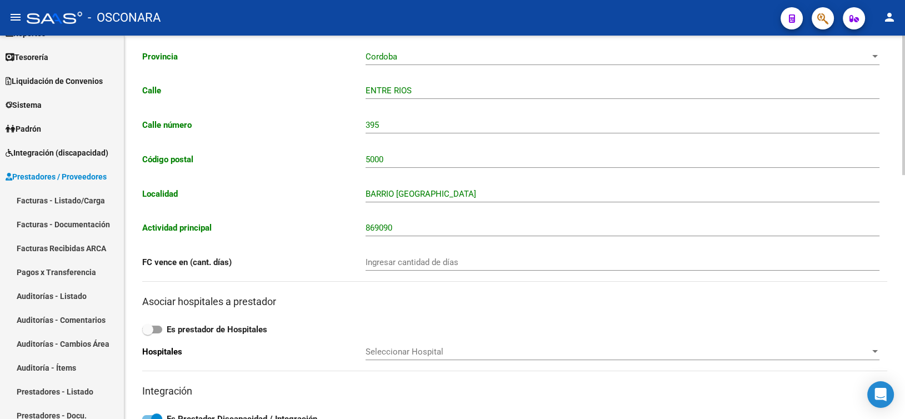
type input "MORENO"
type input "1390"
type input "3190"
type input "LA PAZ"
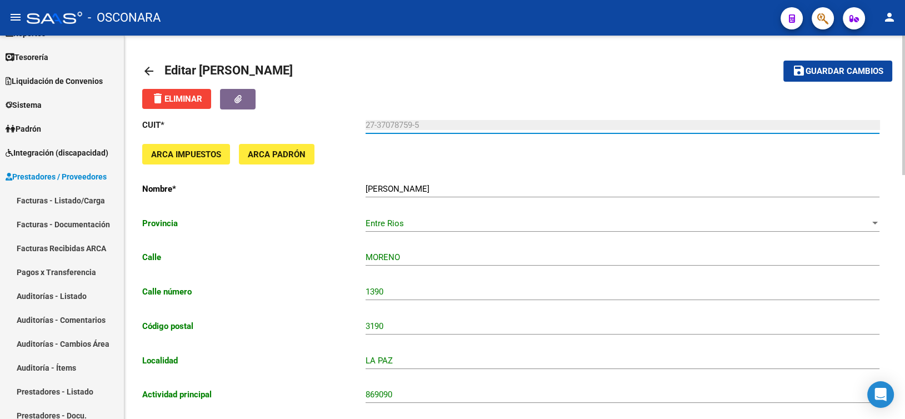
click at [545, 123] on input "27-37078759-5" at bounding box center [623, 125] width 514 height 10
click at [554, 96] on div "delete Eliminar" at bounding box center [514, 99] width 745 height 21
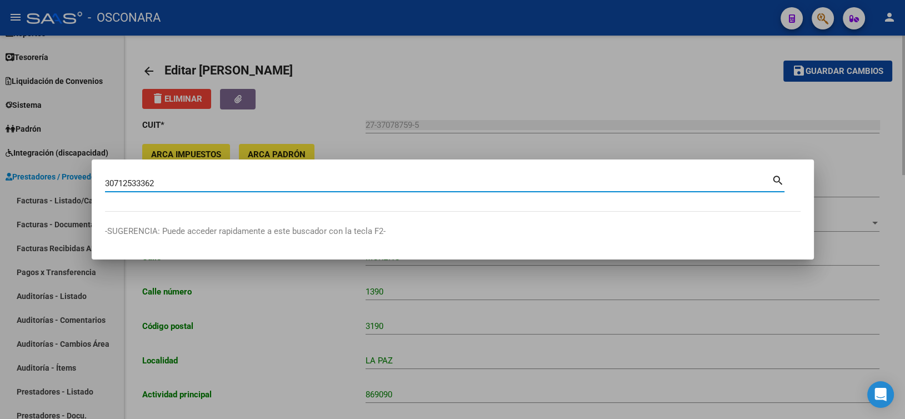
type input "30712533362"
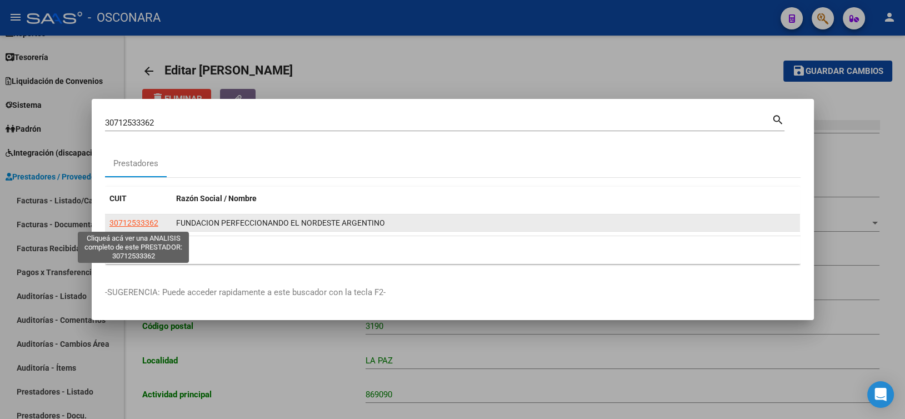
click at [139, 223] on span "30712533362" at bounding box center [133, 222] width 49 height 9
type textarea "30712533362"
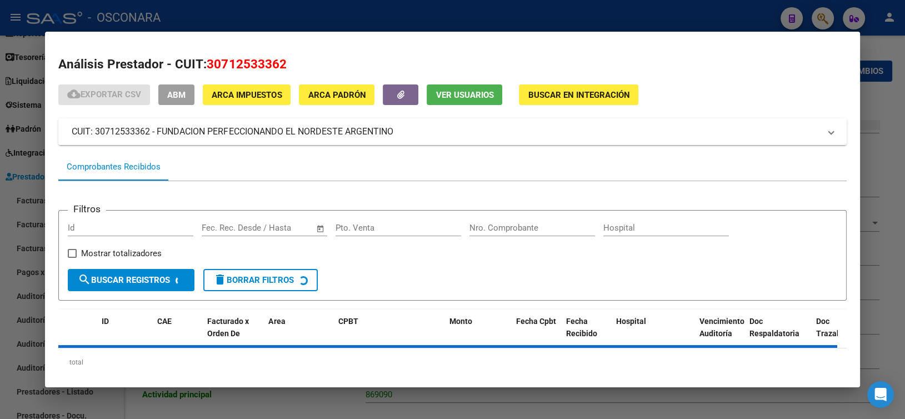
drag, startPoint x: 191, startPoint y: 95, endPoint x: 267, endPoint y: 133, distance: 85.2
click at [190, 98] on button "ABM" at bounding box center [176, 94] width 36 height 21
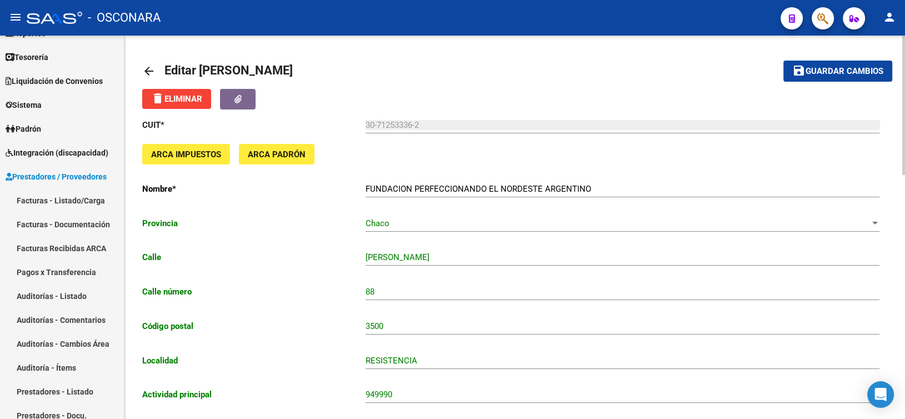
click at [392, 71] on mat-toolbar-row "arrow_back Editar [PERSON_NAME]" at bounding box center [432, 71] width 581 height 36
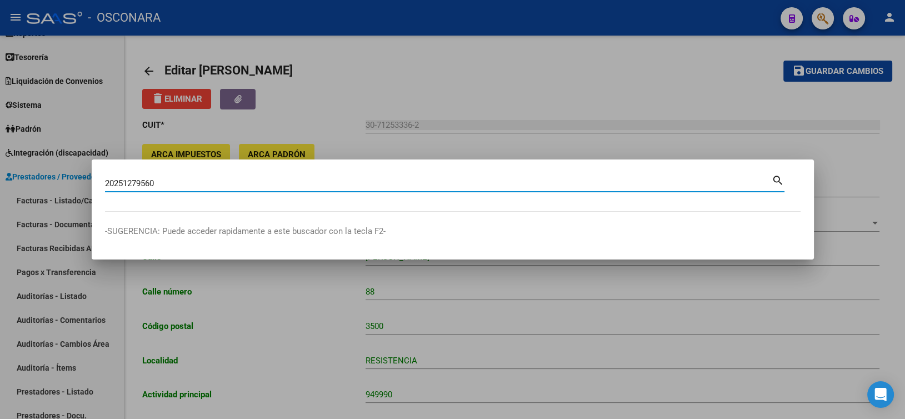
type input "20251279560"
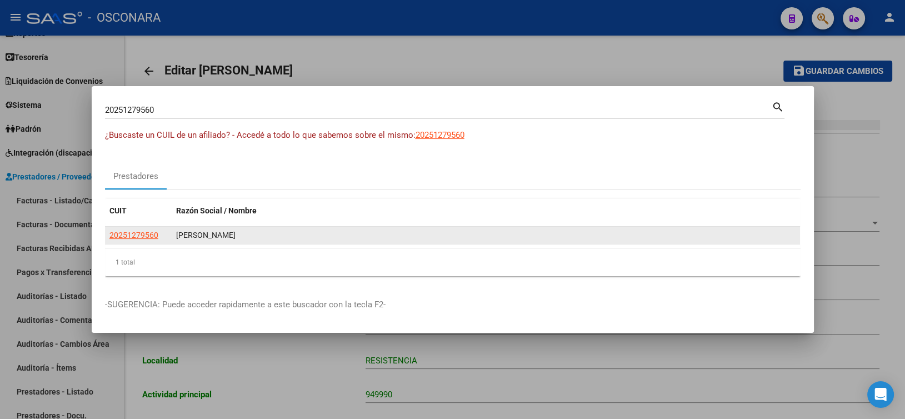
click at [137, 241] on app-link-go-to "20251279560" at bounding box center [133, 235] width 49 height 13
click at [142, 236] on span "20251279560" at bounding box center [133, 235] width 49 height 9
type textarea "20251279560"
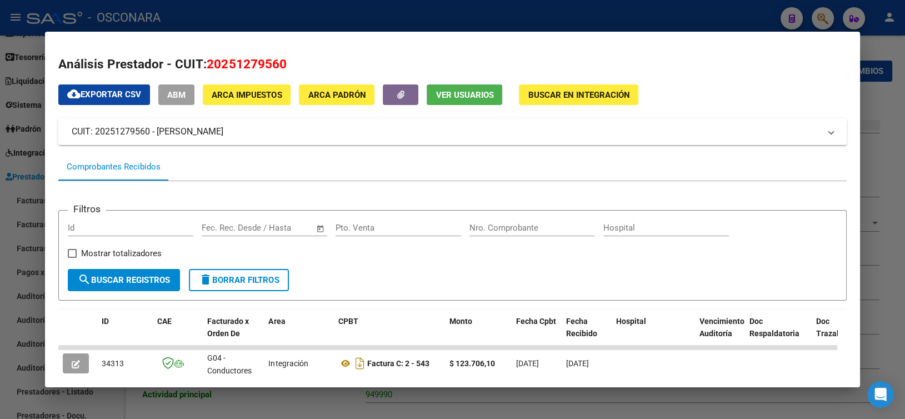
click at [176, 97] on span "ABM" at bounding box center [176, 95] width 18 height 10
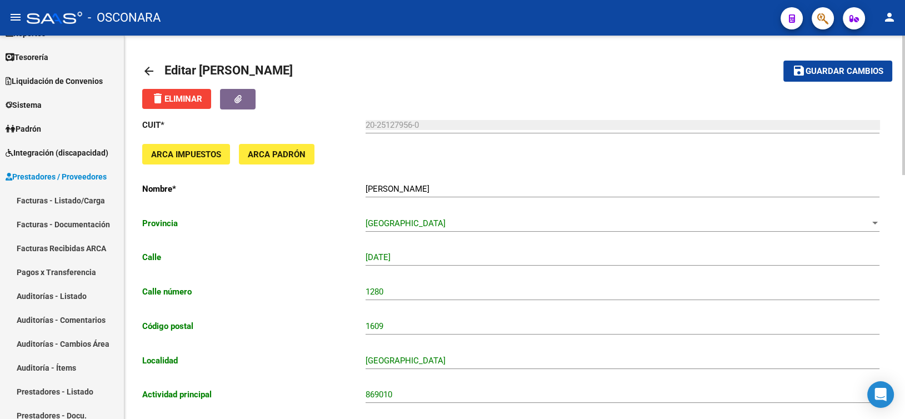
click at [426, 83] on mat-toolbar-row "arrow_back Editar [PERSON_NAME]" at bounding box center [432, 71] width 581 height 36
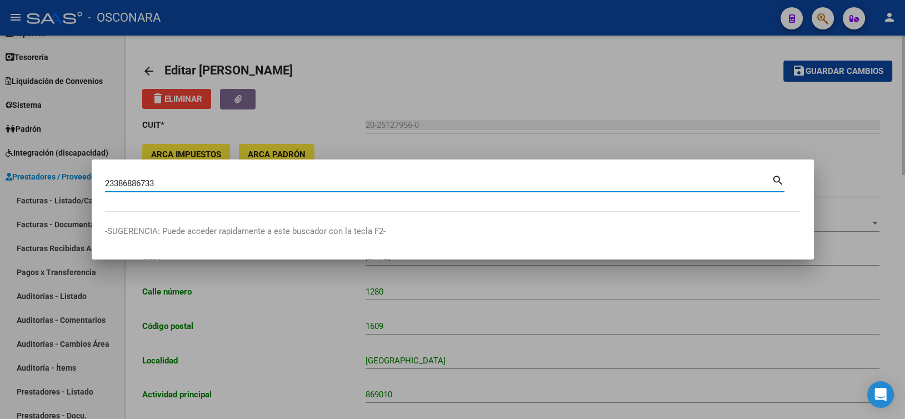
type input "23386886733"
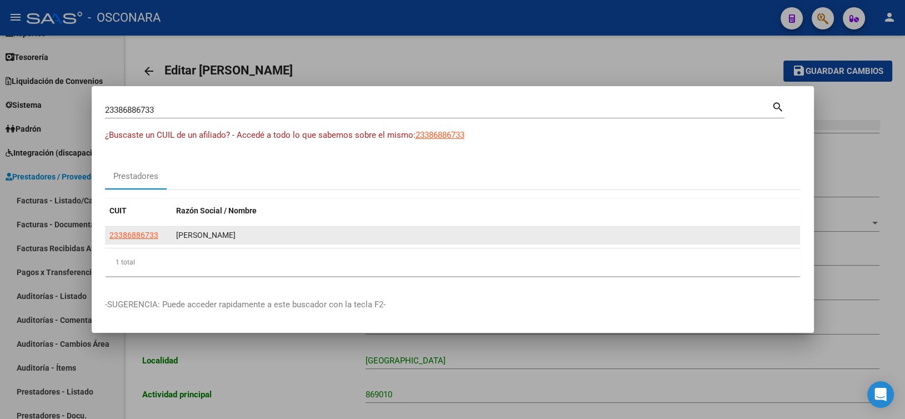
drag, startPoint x: 158, startPoint y: 233, endPoint x: 148, endPoint y: 238, distance: 11.7
click at [157, 233] on div "23386886733" at bounding box center [138, 235] width 58 height 13
click at [148, 238] on span "23386886733" at bounding box center [133, 235] width 49 height 9
type textarea "23386886733"
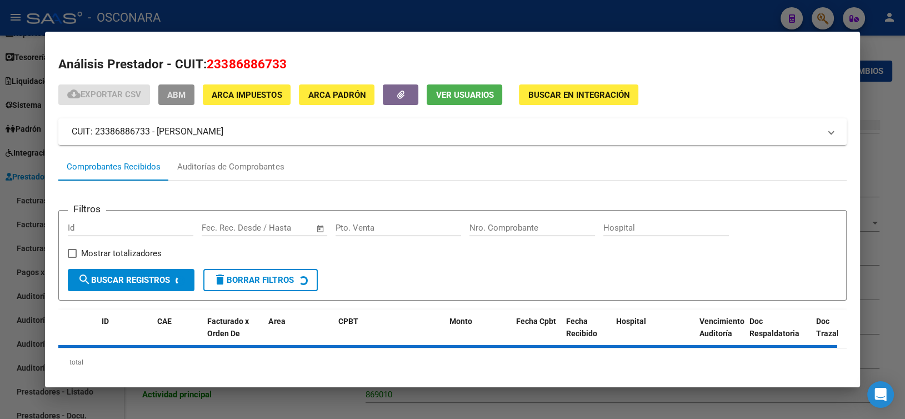
click at [187, 84] on button "ABM" at bounding box center [176, 94] width 36 height 21
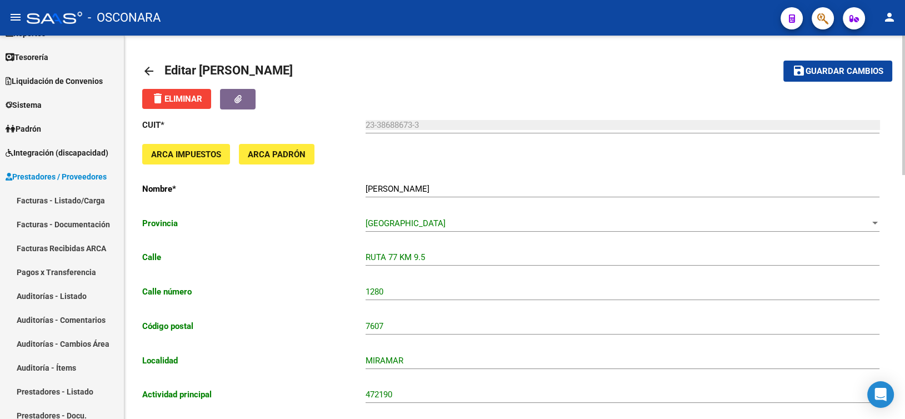
click at [405, 67] on mat-toolbar-row "arrow_back Editar [PERSON_NAME]" at bounding box center [432, 71] width 581 height 36
click at [372, 76] on mat-toolbar-row "arrow_back Editar [PERSON_NAME]" at bounding box center [432, 71] width 581 height 36
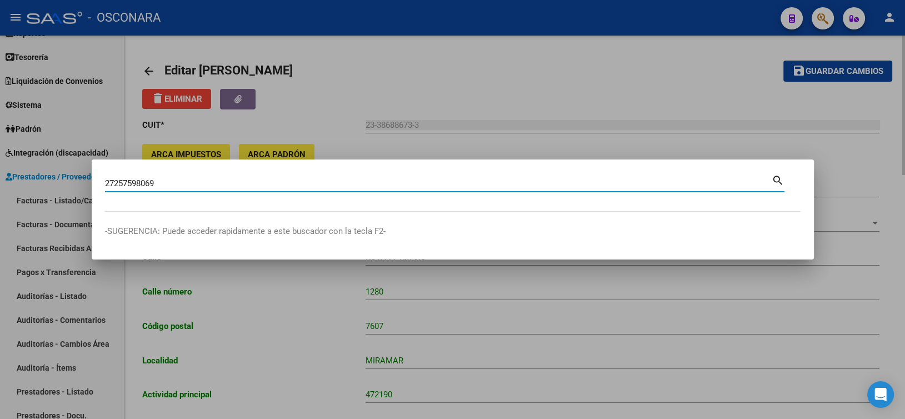
type input "27257598069"
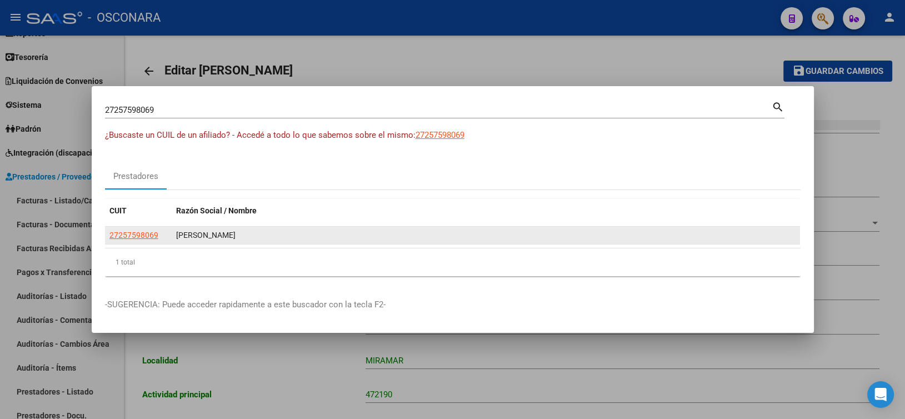
click at [135, 227] on datatable-body-cell "27257598069" at bounding box center [138, 235] width 67 height 17
click at [133, 232] on span "27257598069" at bounding box center [133, 235] width 49 height 9
type textarea "27257598069"
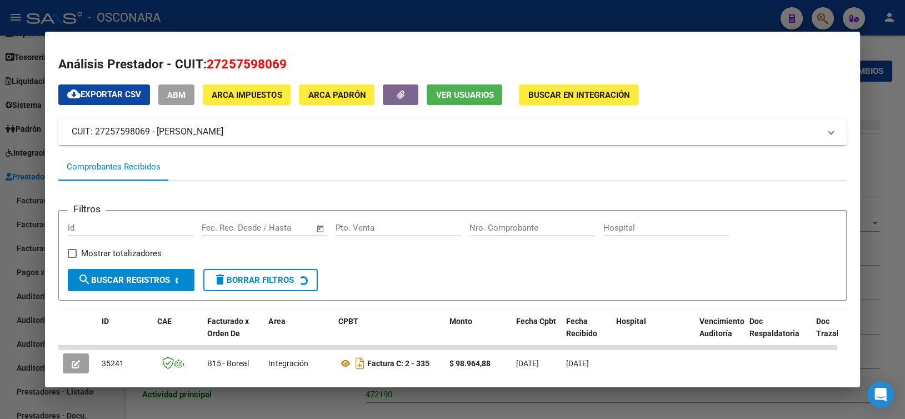
click at [190, 106] on div "cloud_download Exportar CSV ABM ARCA Impuestos ARCA Padrón Ver Usuarios Buscar …" at bounding box center [452, 292] width 788 height 417
click at [188, 102] on button "ABM" at bounding box center [176, 94] width 36 height 21
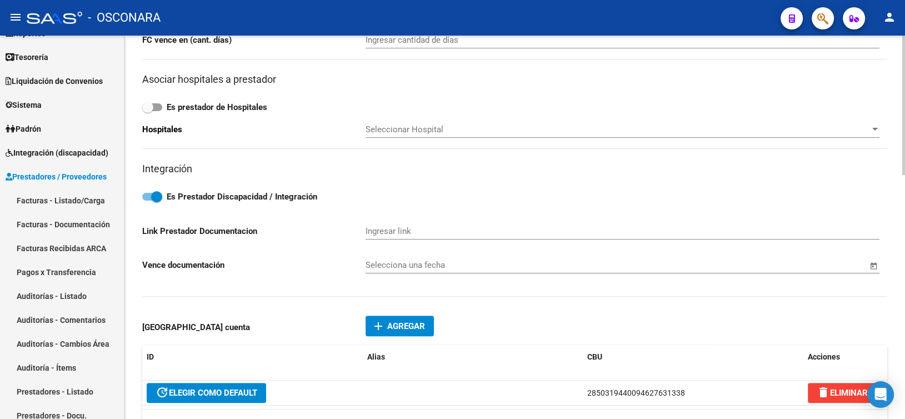
scroll to position [445, 0]
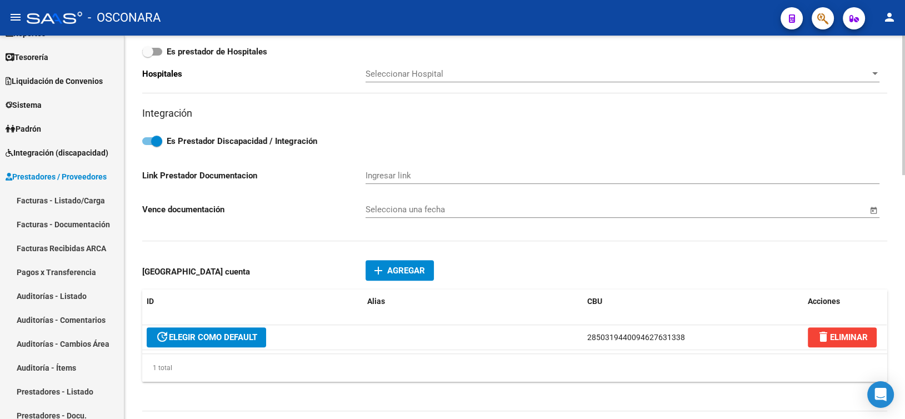
click at [562, 154] on div "CUIT * 27-25759806-9 Ingresar cuit ARCA Impuestos ARCA Padrón Nombre * [PERSON_…" at bounding box center [514, 44] width 745 height 758
